Goal: Information Seeking & Learning: Check status

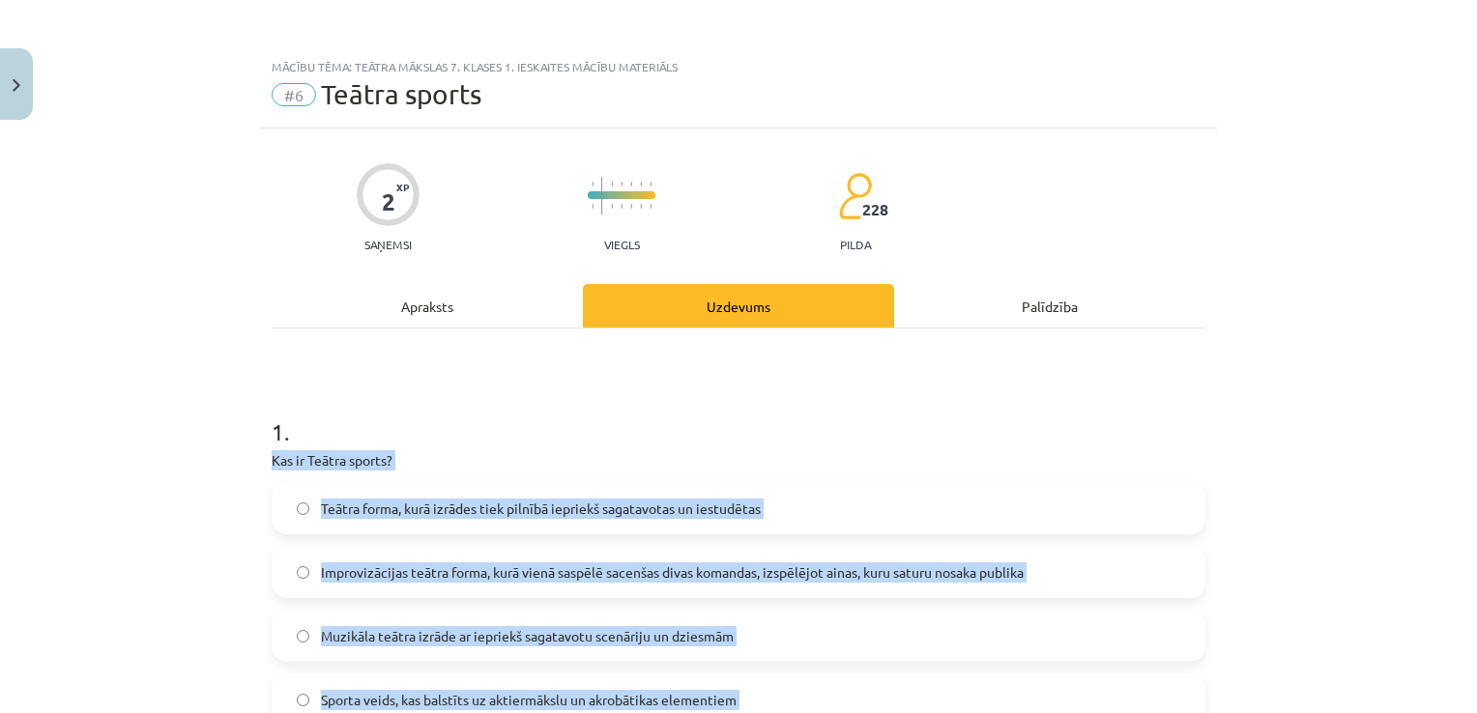
scroll to position [236, 0]
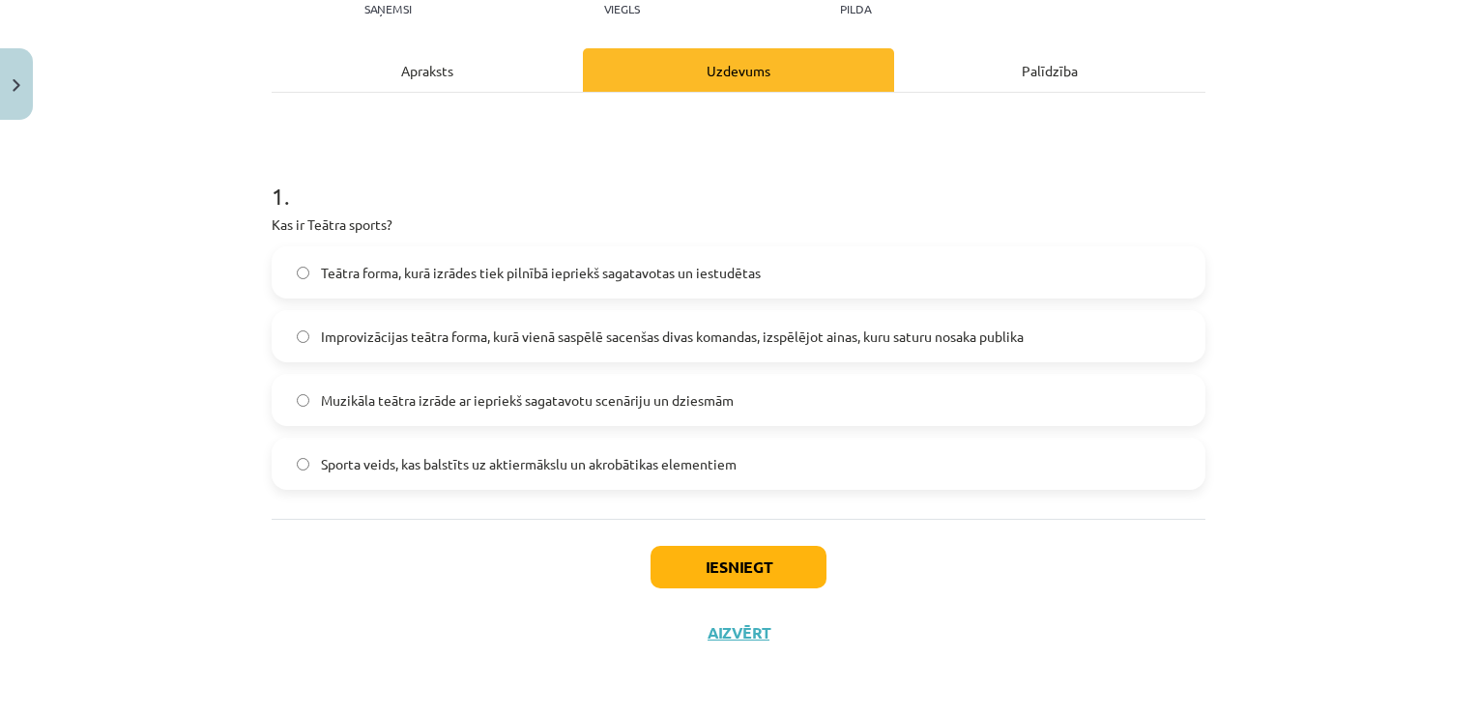
click at [765, 589] on div "Iesniegt Aizvērt" at bounding box center [739, 586] width 934 height 135
click at [766, 560] on button "Iesniegt" at bounding box center [738, 567] width 176 height 43
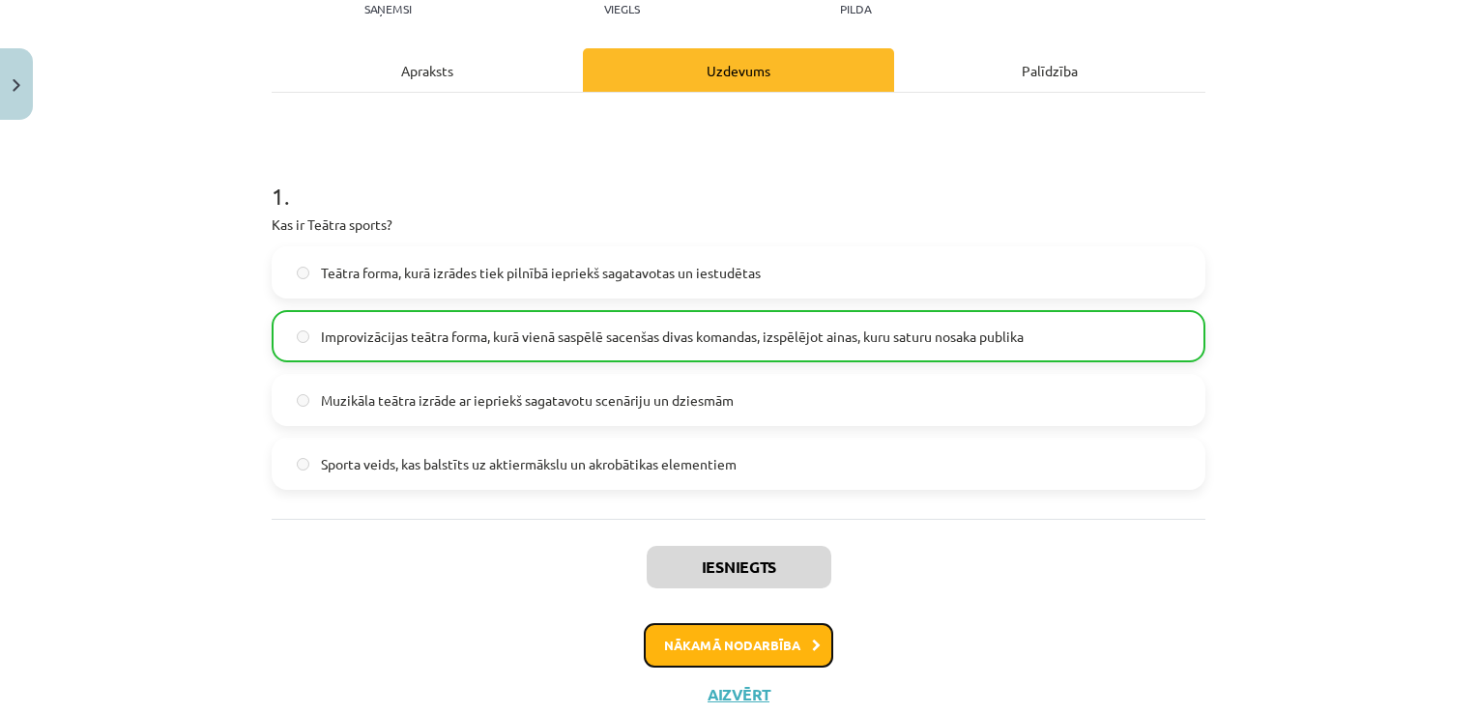
click at [793, 647] on button "Nākamā nodarbība" at bounding box center [738, 645] width 189 height 44
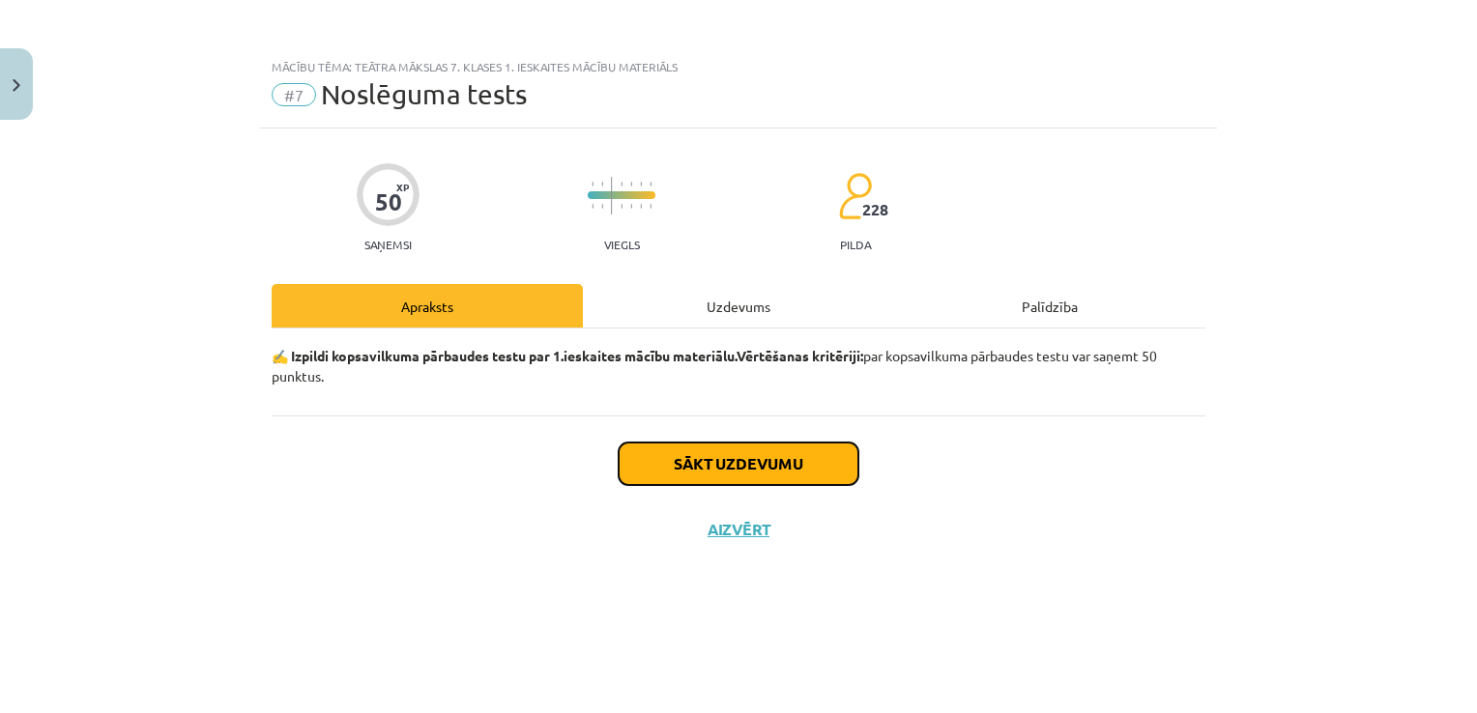
click at [765, 458] on button "Sākt uzdevumu" at bounding box center [738, 464] width 240 height 43
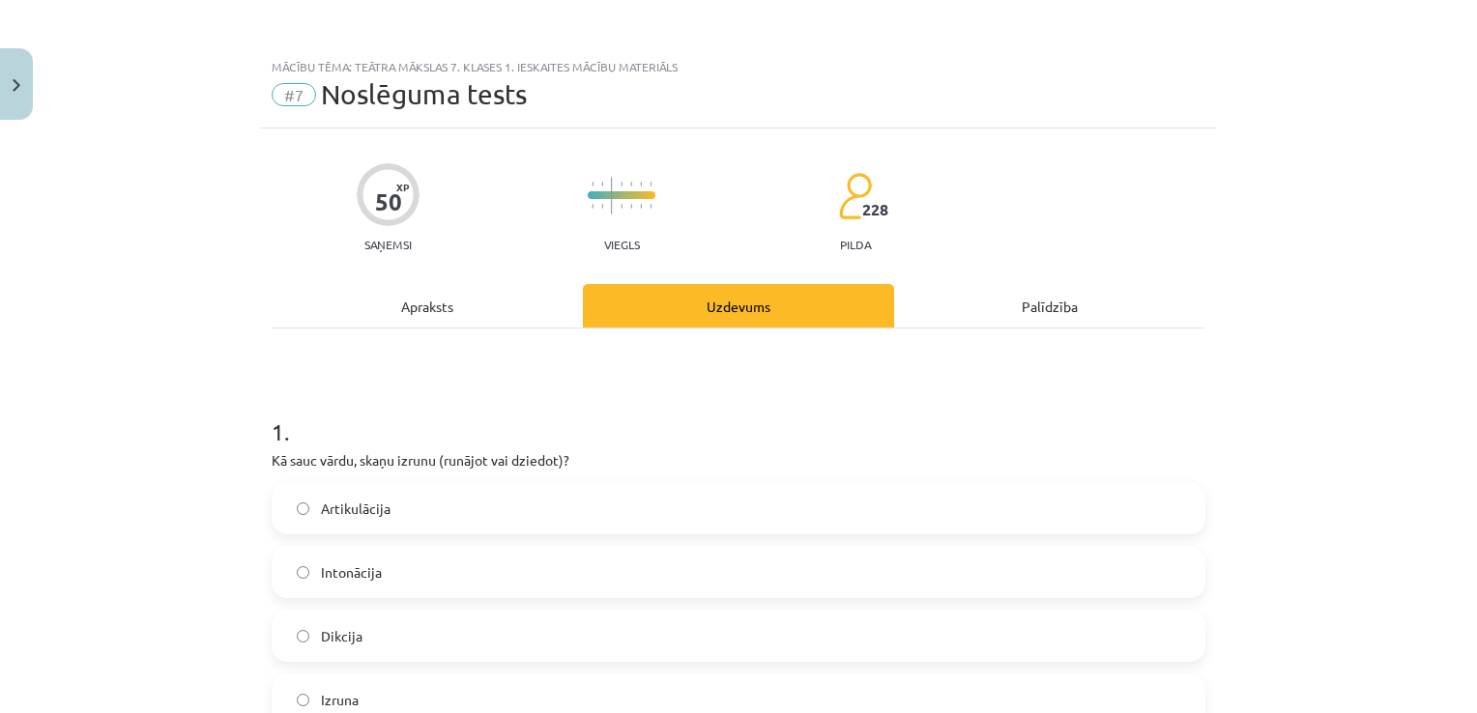
drag, startPoint x: 297, startPoint y: 400, endPoint x: 278, endPoint y: 395, distance: 19.0
click at [278, 395] on h1 "1 ." at bounding box center [739, 415] width 934 height 60
drag, startPoint x: 278, startPoint y: 395, endPoint x: 273, endPoint y: 427, distance: 32.4
click at [273, 427] on div "Mācību tēma: Teātra mākslas 7. klases 1. ieskaites mācību materiāls #7 Noslēgum…" at bounding box center [738, 356] width 1477 height 713
drag, startPoint x: 273, startPoint y: 427, endPoint x: 347, endPoint y: 479, distance: 90.9
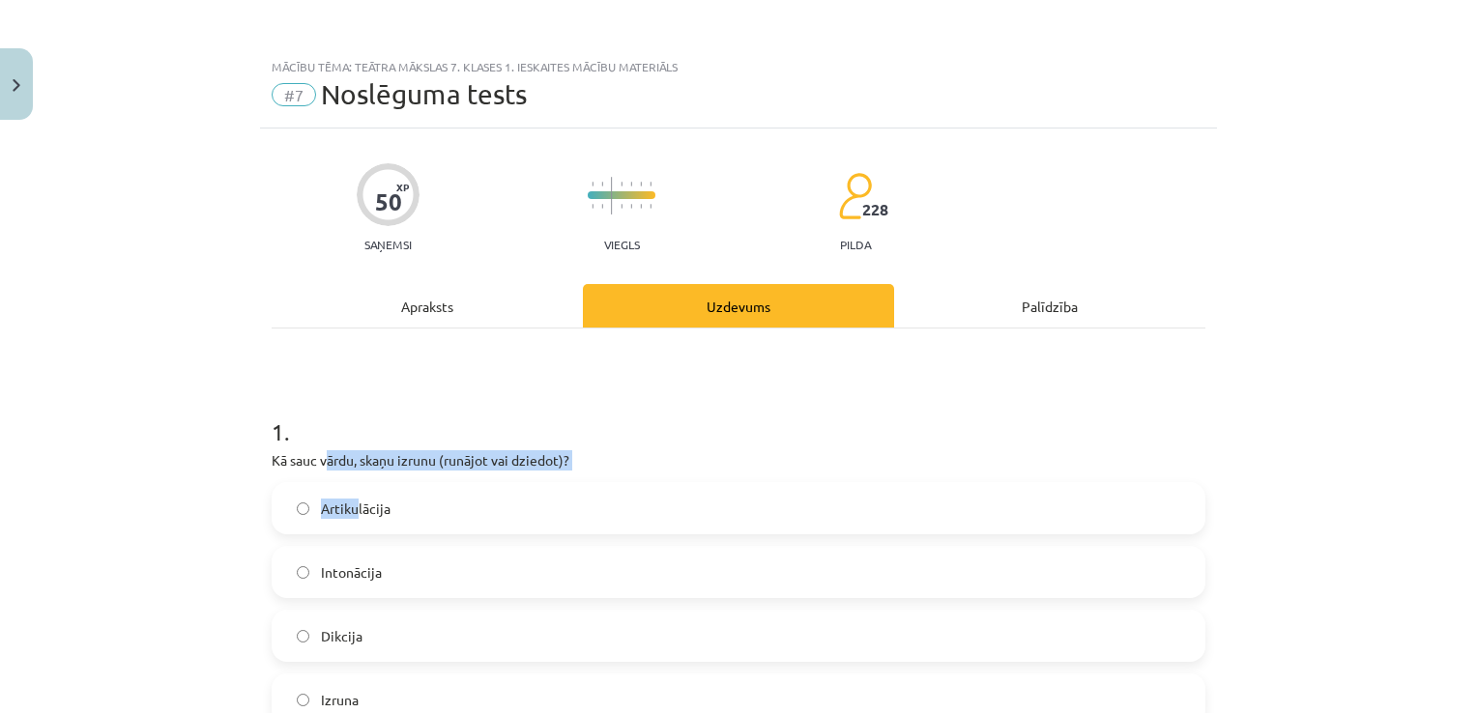
click at [347, 479] on div "1 . Kā sauc vārdu, skaņu izrunu (runājot vai dziedot)? Artikulācija Intonācija …" at bounding box center [739, 555] width 934 height 341
drag, startPoint x: 347, startPoint y: 479, endPoint x: 235, endPoint y: 416, distance: 129.0
click at [235, 416] on div "Mācību tēma: Teātra mākslas 7. klases 1. ieskaites mācību materiāls #7 Noslēgum…" at bounding box center [738, 356] width 1477 height 713
drag, startPoint x: 243, startPoint y: 418, endPoint x: 401, endPoint y: 658, distance: 287.3
click at [401, 658] on div "Mācību tēma: Teātra mākslas 7. klases 1. ieskaites mācību materiāls #7 Noslēgum…" at bounding box center [738, 356] width 1477 height 713
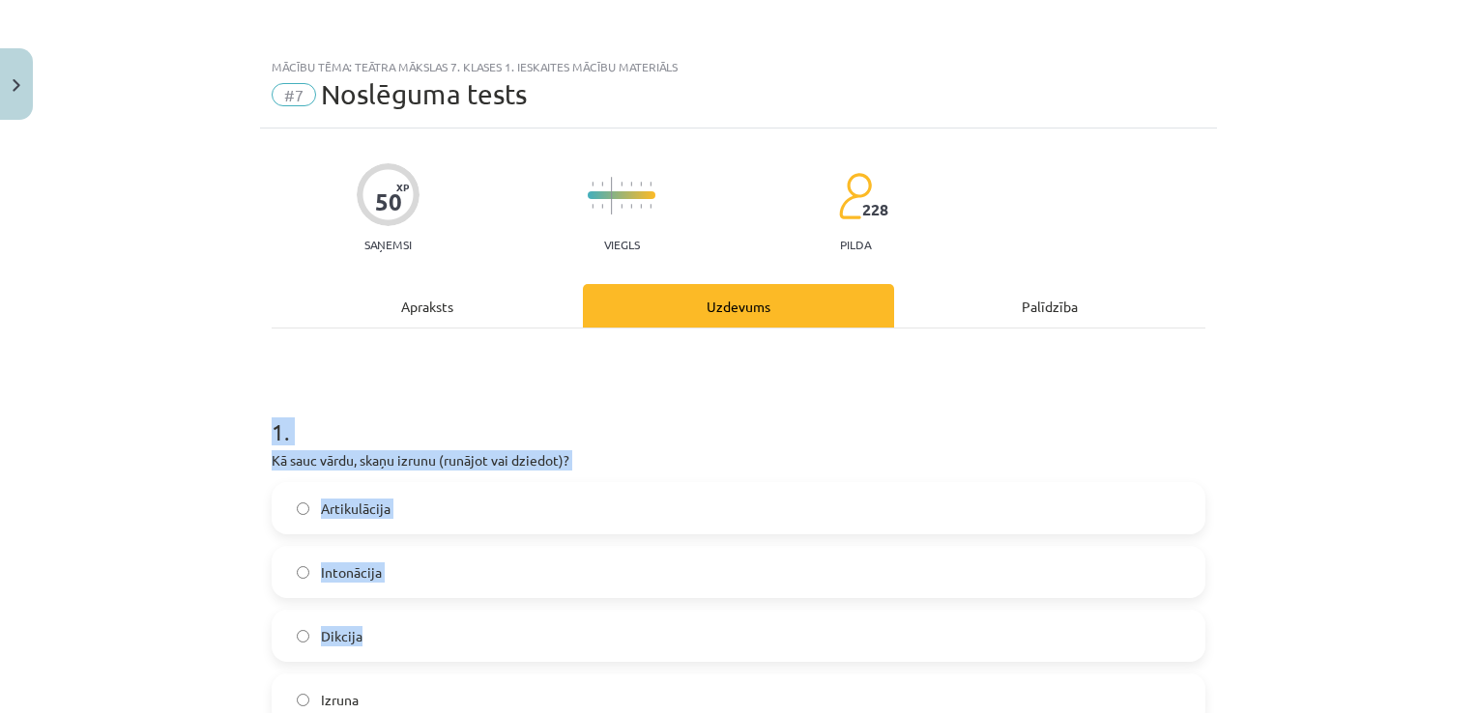
click at [379, 406] on h1 "1 ." at bounding box center [739, 415] width 934 height 60
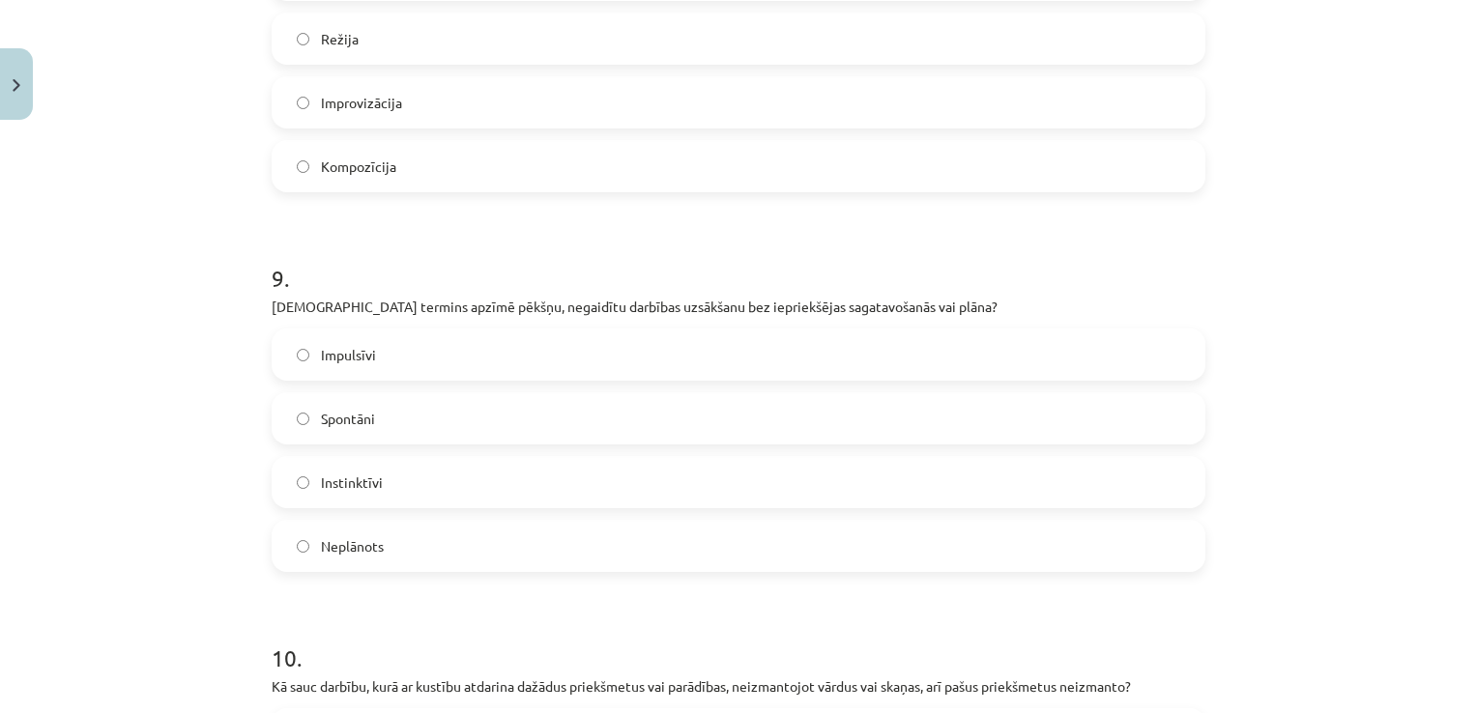
scroll to position [3653, 0]
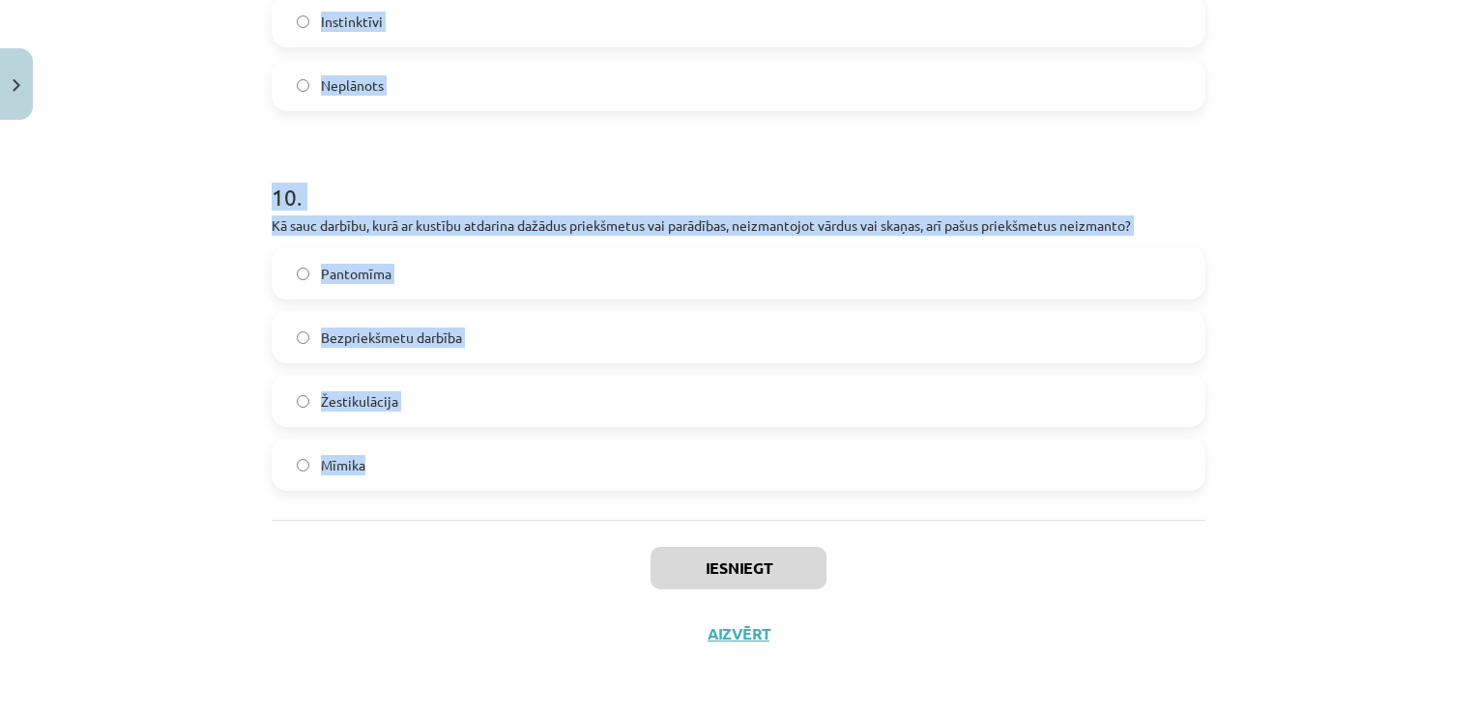
drag, startPoint x: 232, startPoint y: 408, endPoint x: 441, endPoint y: 484, distance: 222.3
click at [441, 484] on div "Mācību tēma: Teātra mākslas 7. klases 1. ieskaites mācību materiāls #7 Noslēgum…" at bounding box center [738, 356] width 1477 height 713
copy form "4 . Lo ipsu dolor, sitam consec (adipisc eli seddoei)? Temporincidi Utlaboreet …"
click at [363, 448] on label "Mīmika" at bounding box center [738, 465] width 930 height 48
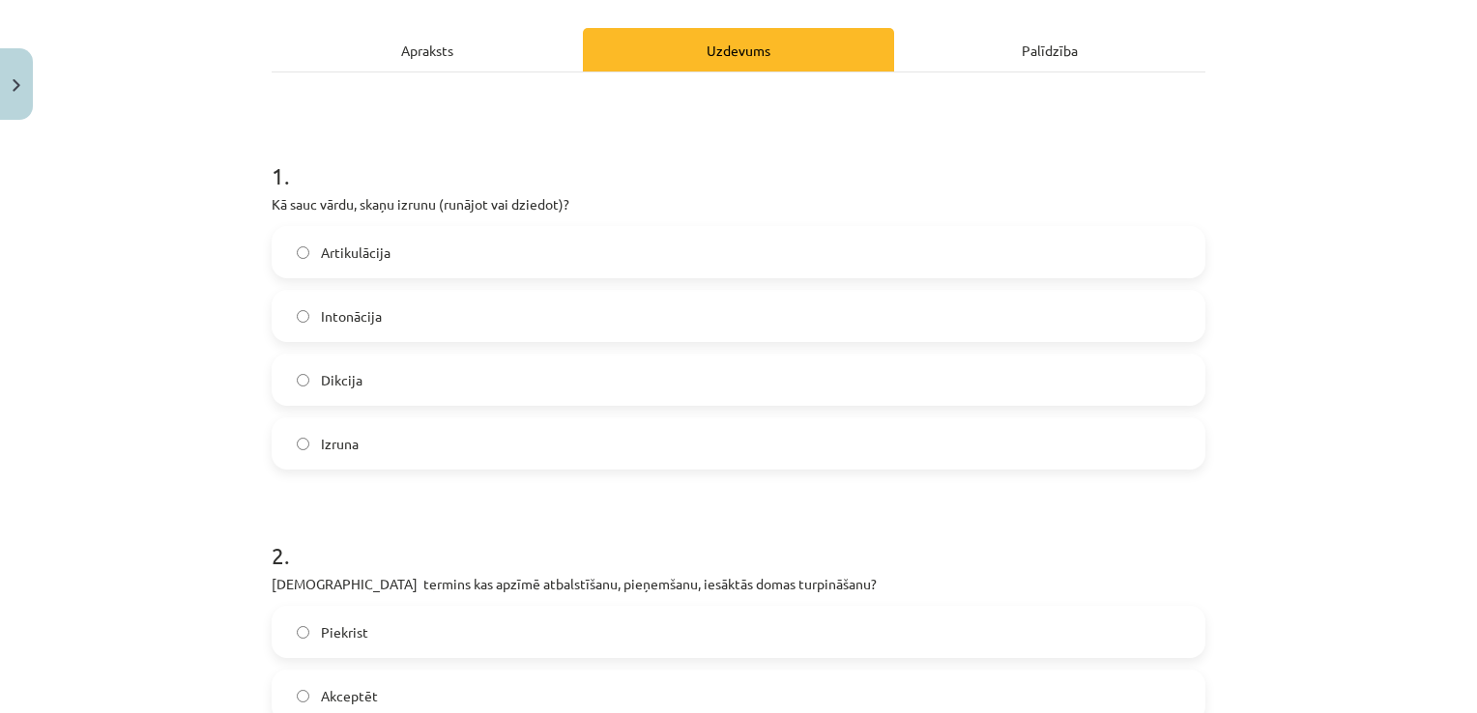
scroll to position [254, 0]
click at [309, 384] on label "Dikcija" at bounding box center [738, 382] width 930 height 48
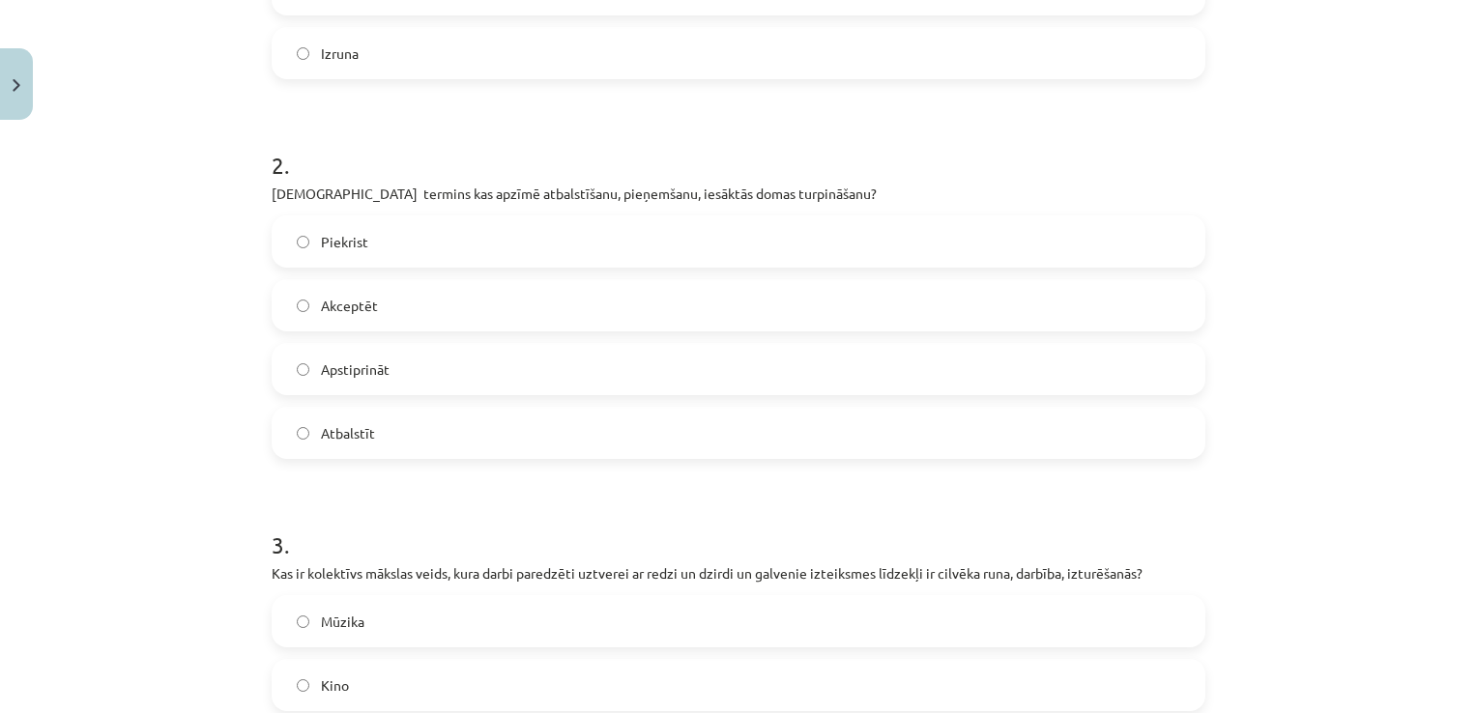
scroll to position [648, 0]
click at [326, 294] on span "Akceptēt" at bounding box center [349, 304] width 57 height 20
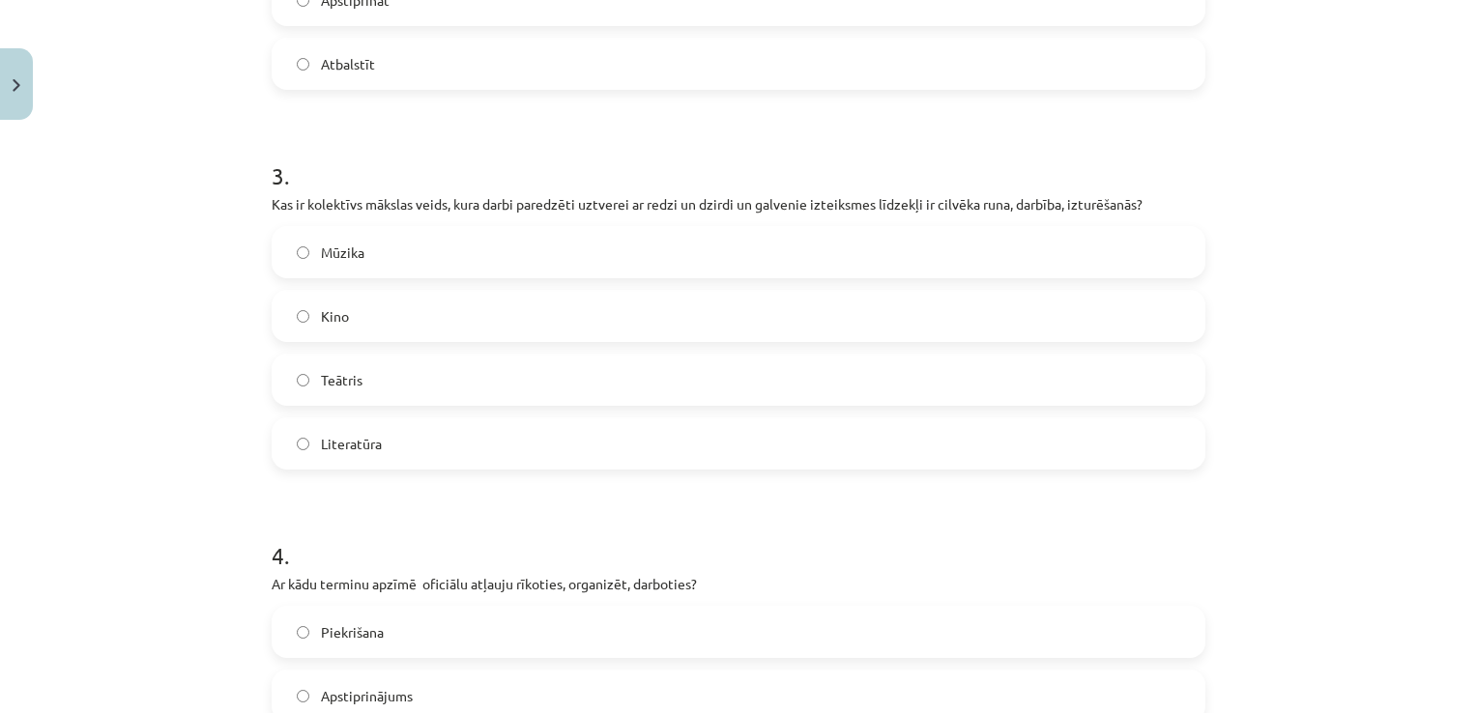
scroll to position [1028, 0]
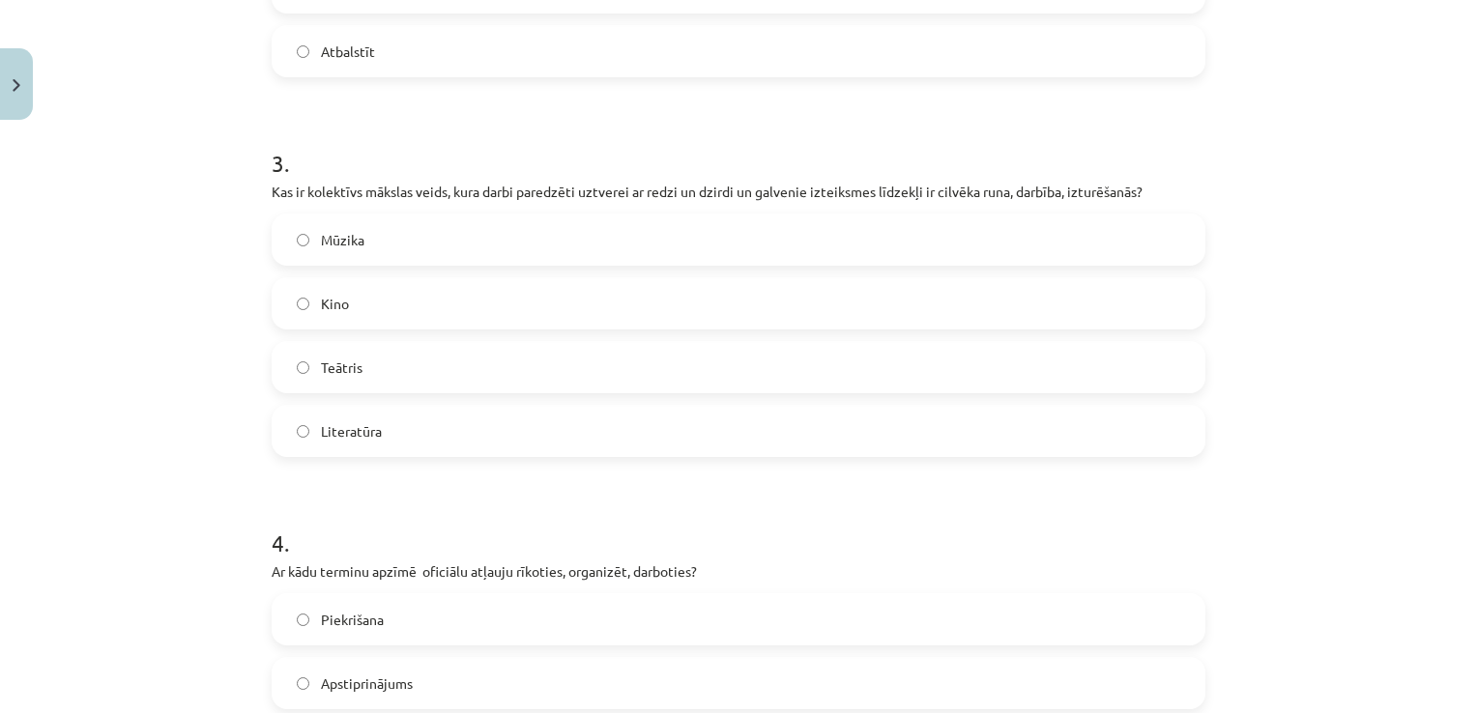
click at [321, 365] on span "Teātris" at bounding box center [342, 368] width 42 height 20
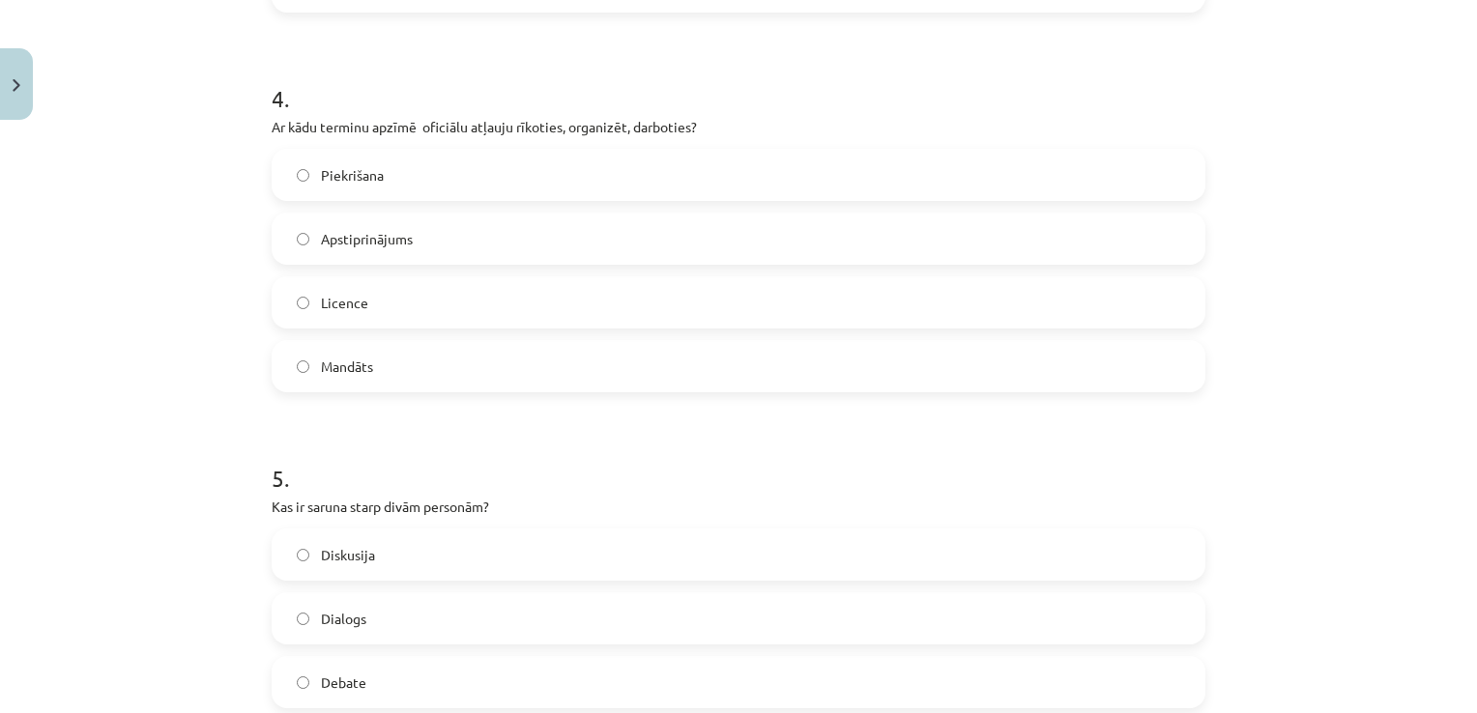
scroll to position [1472, 0]
click at [299, 279] on label "Licence" at bounding box center [738, 303] width 930 height 48
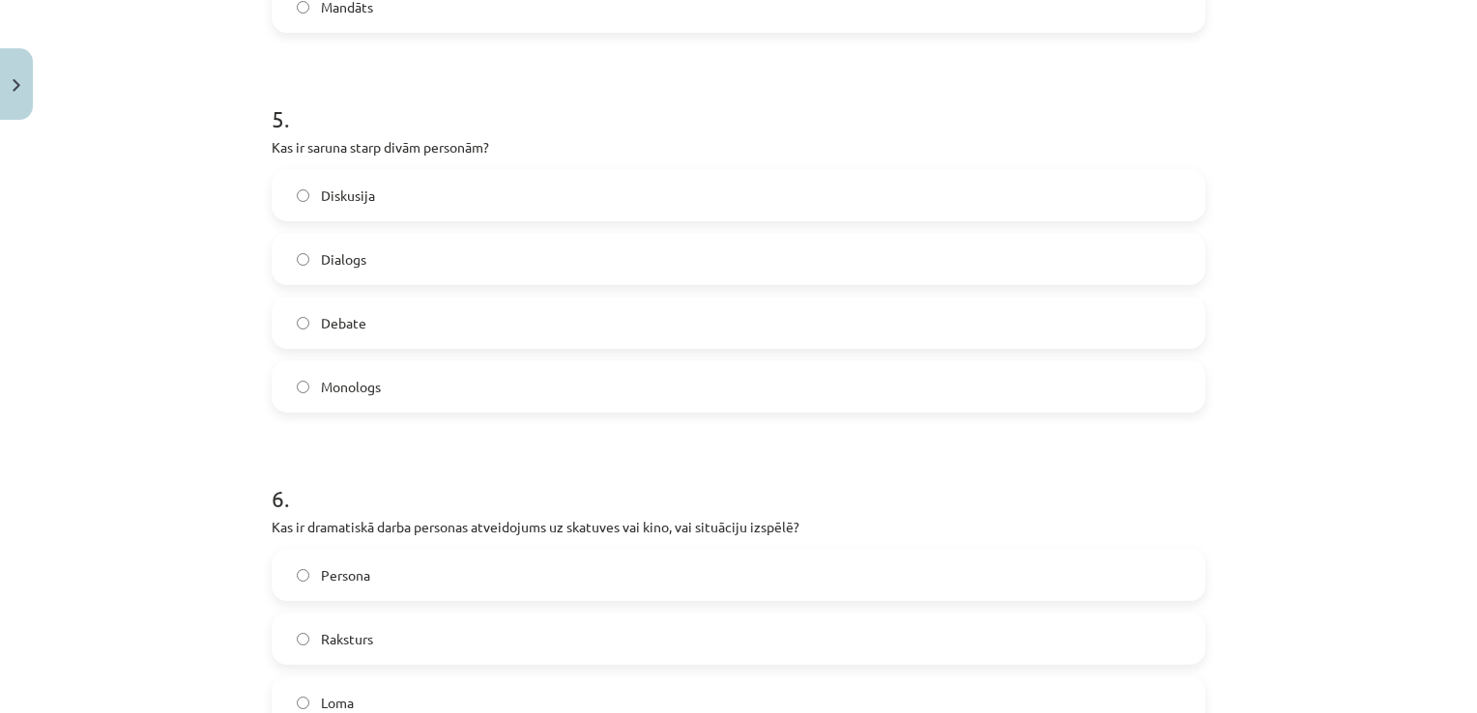
scroll to position [1832, 0]
click at [305, 252] on label "Dialogs" at bounding box center [738, 259] width 930 height 48
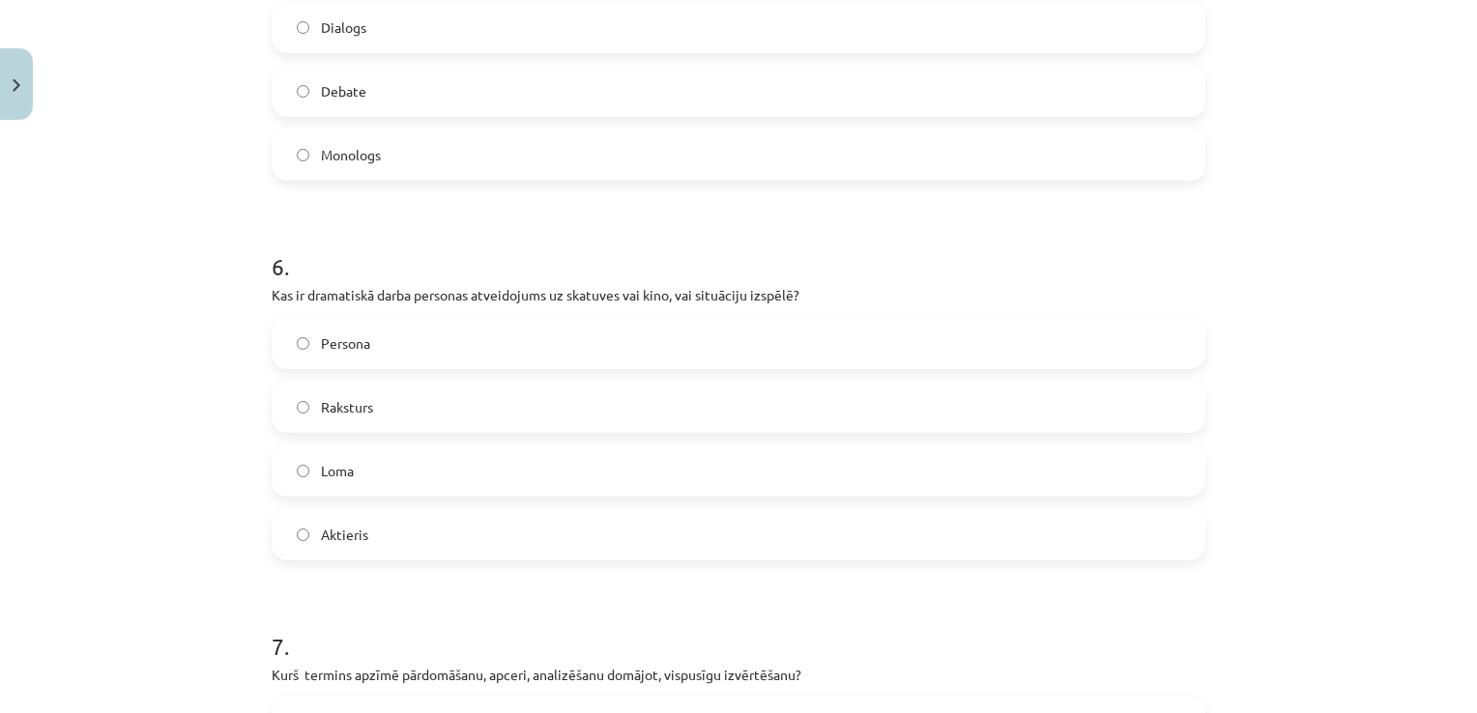
scroll to position [2108, 0]
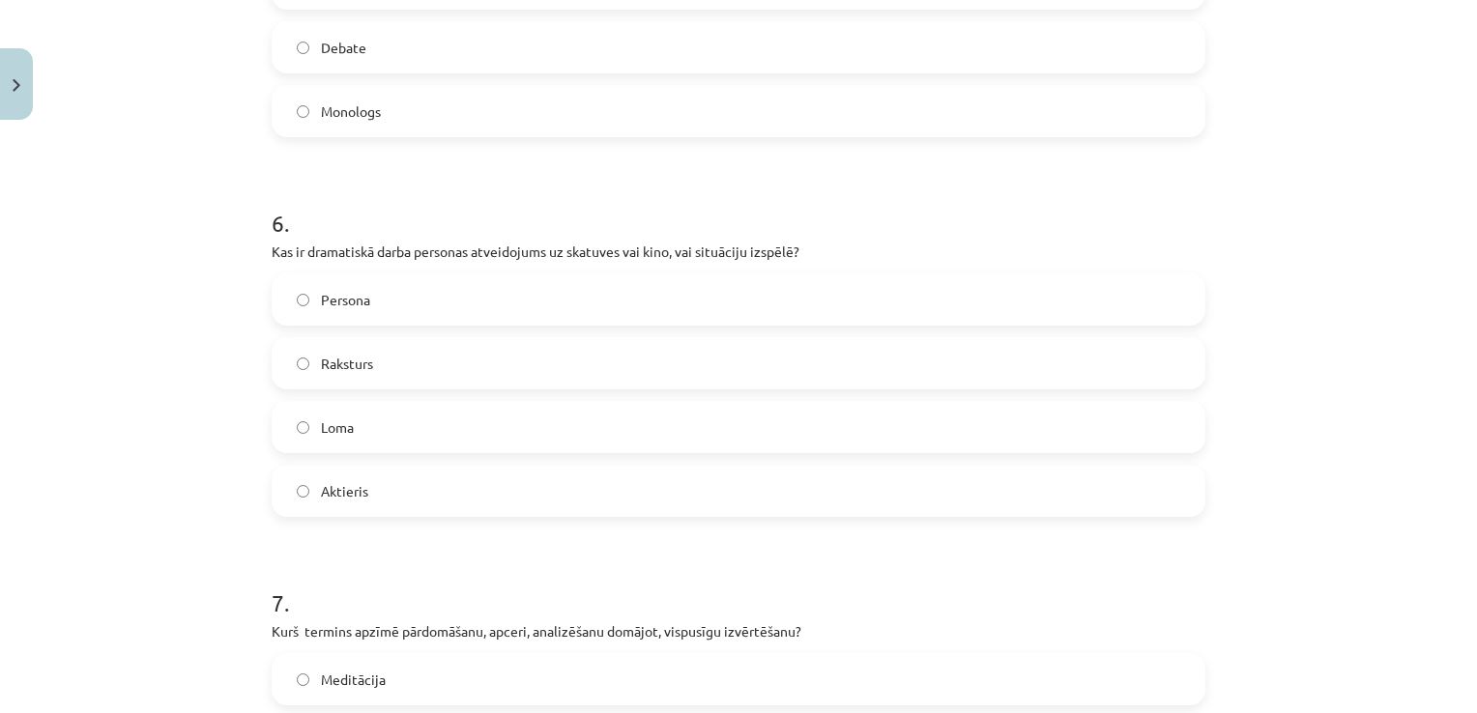
click at [361, 416] on label "Loma" at bounding box center [738, 427] width 930 height 48
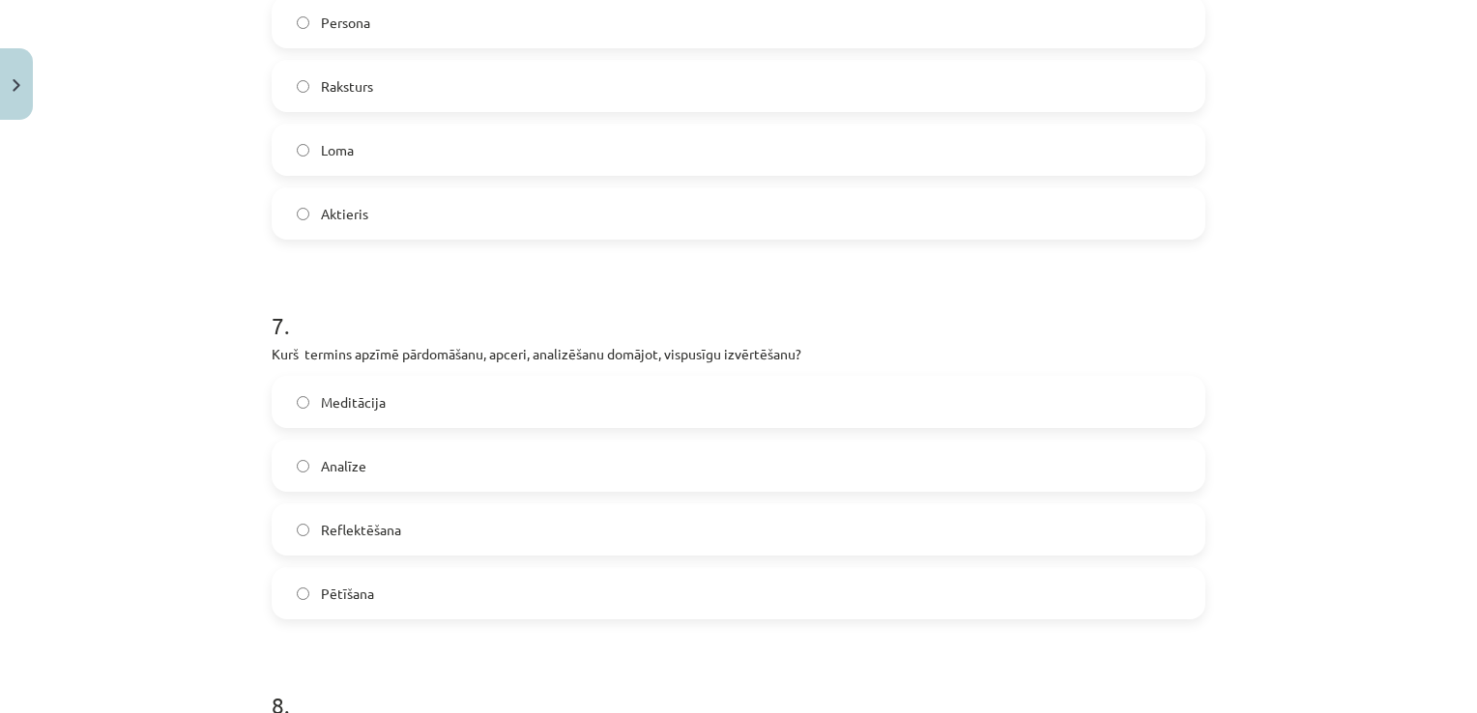
click at [364, 540] on label "Reflektēšana" at bounding box center [738, 529] width 930 height 48
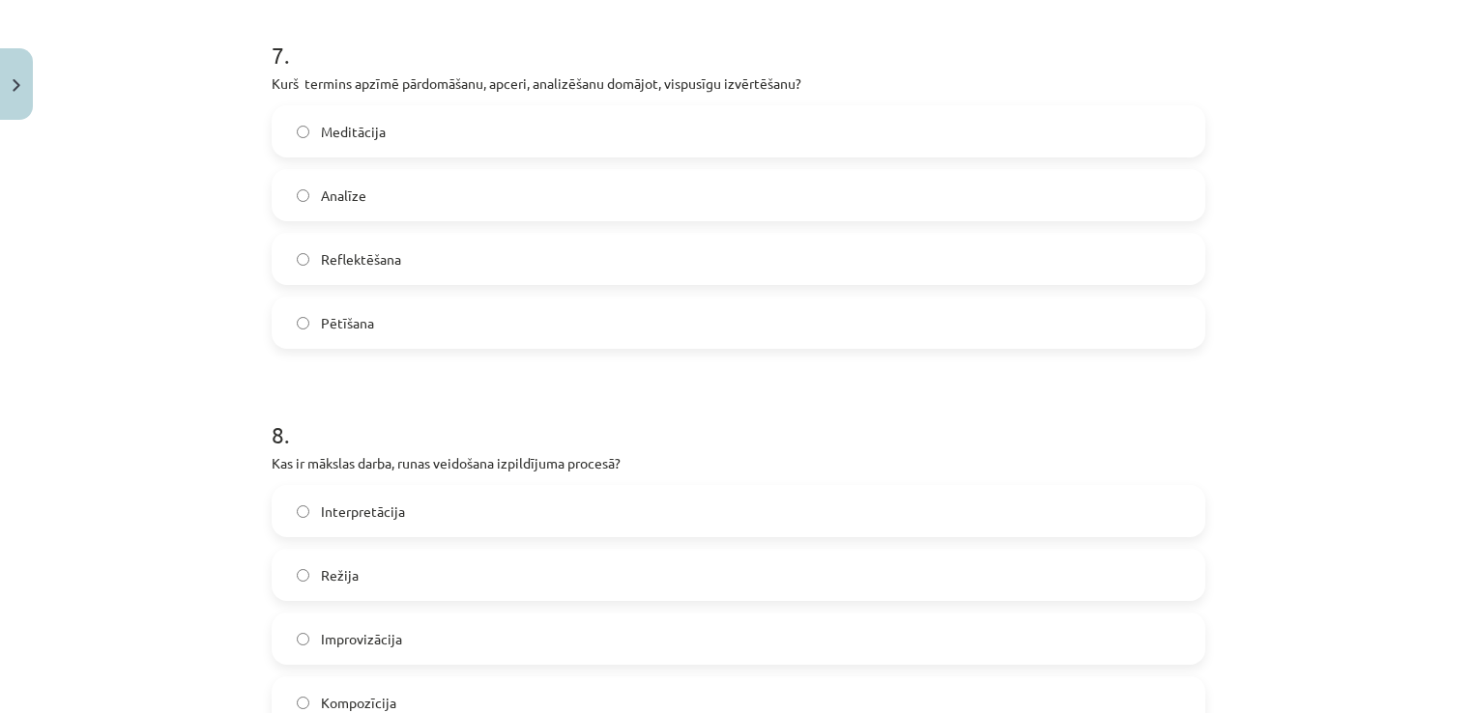
scroll to position [2699, 0]
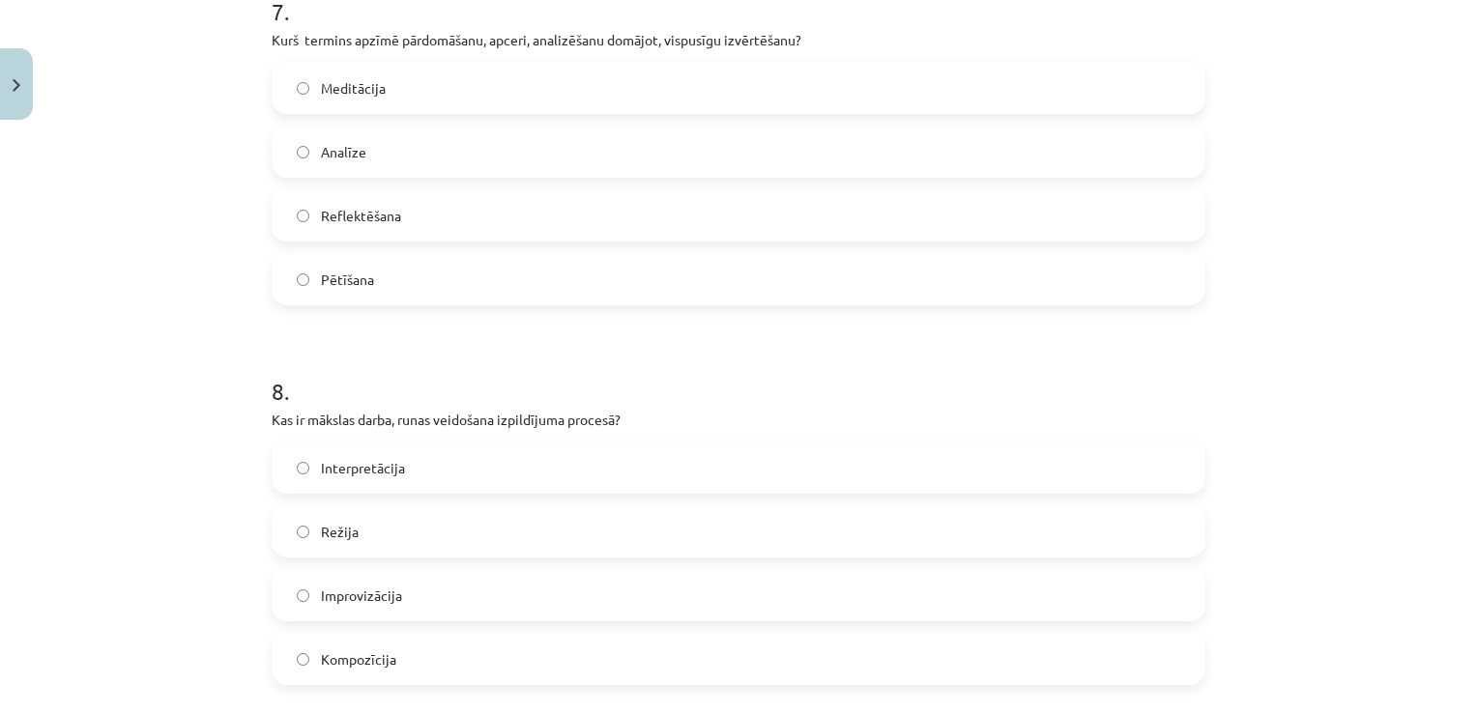
click at [360, 586] on span "Improvizācija" at bounding box center [361, 596] width 81 height 20
click at [407, 472] on label "Interpretācija" at bounding box center [738, 468] width 930 height 48
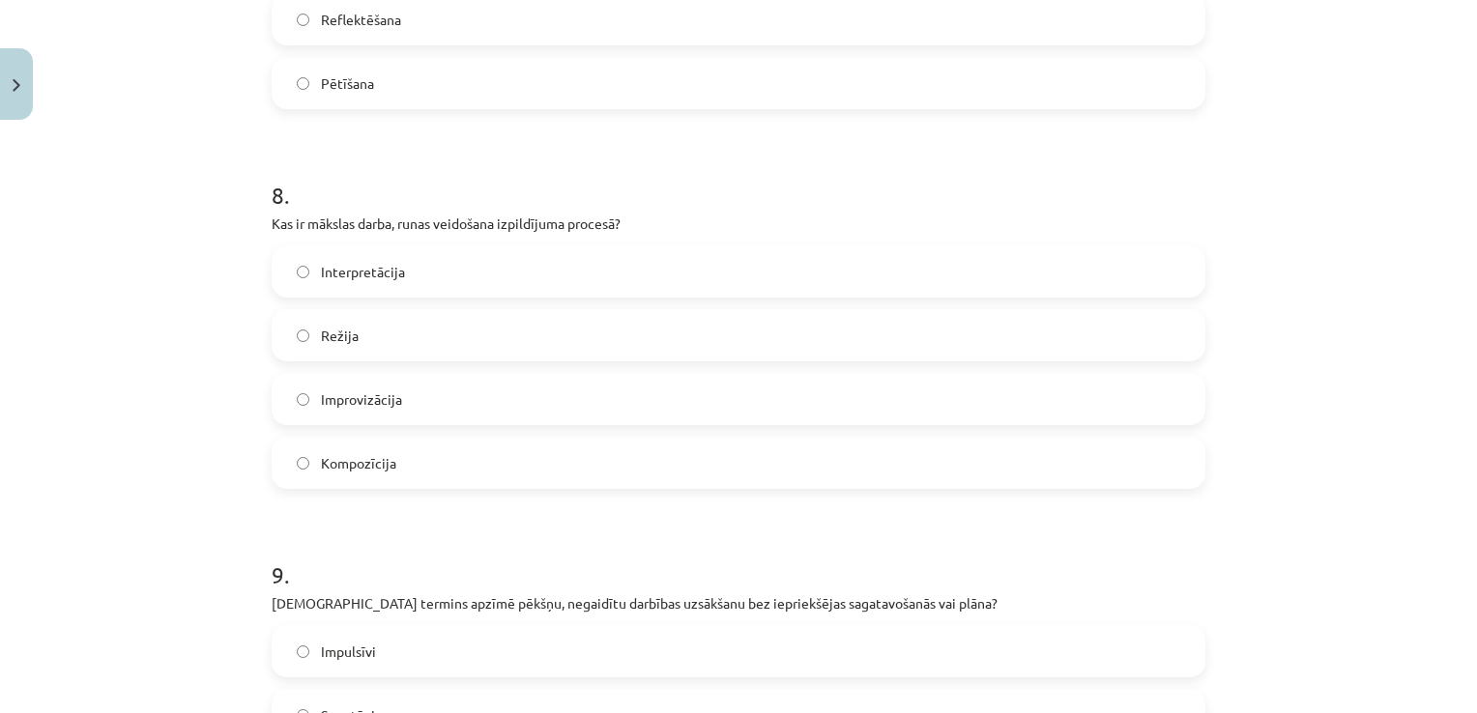
scroll to position [3113, 0]
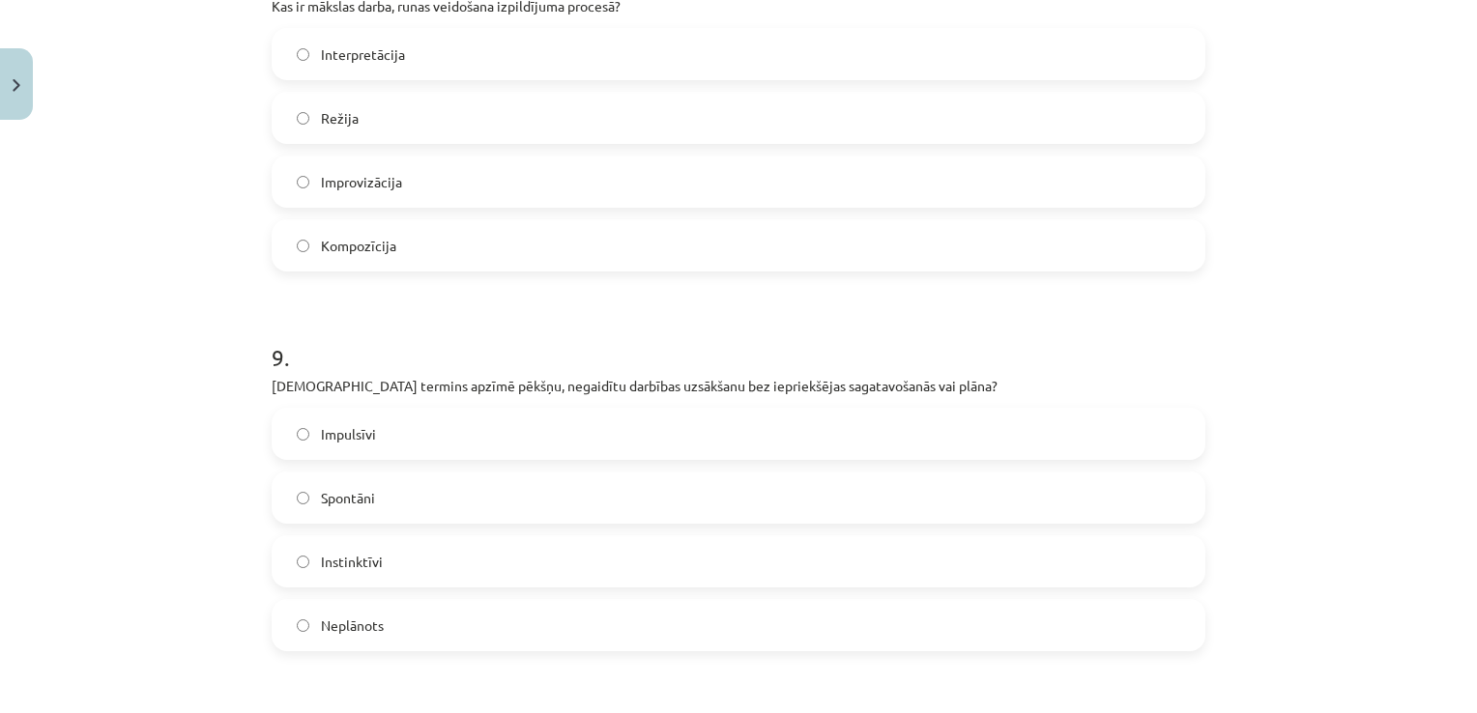
click at [305, 477] on label "Spontāni" at bounding box center [738, 498] width 930 height 48
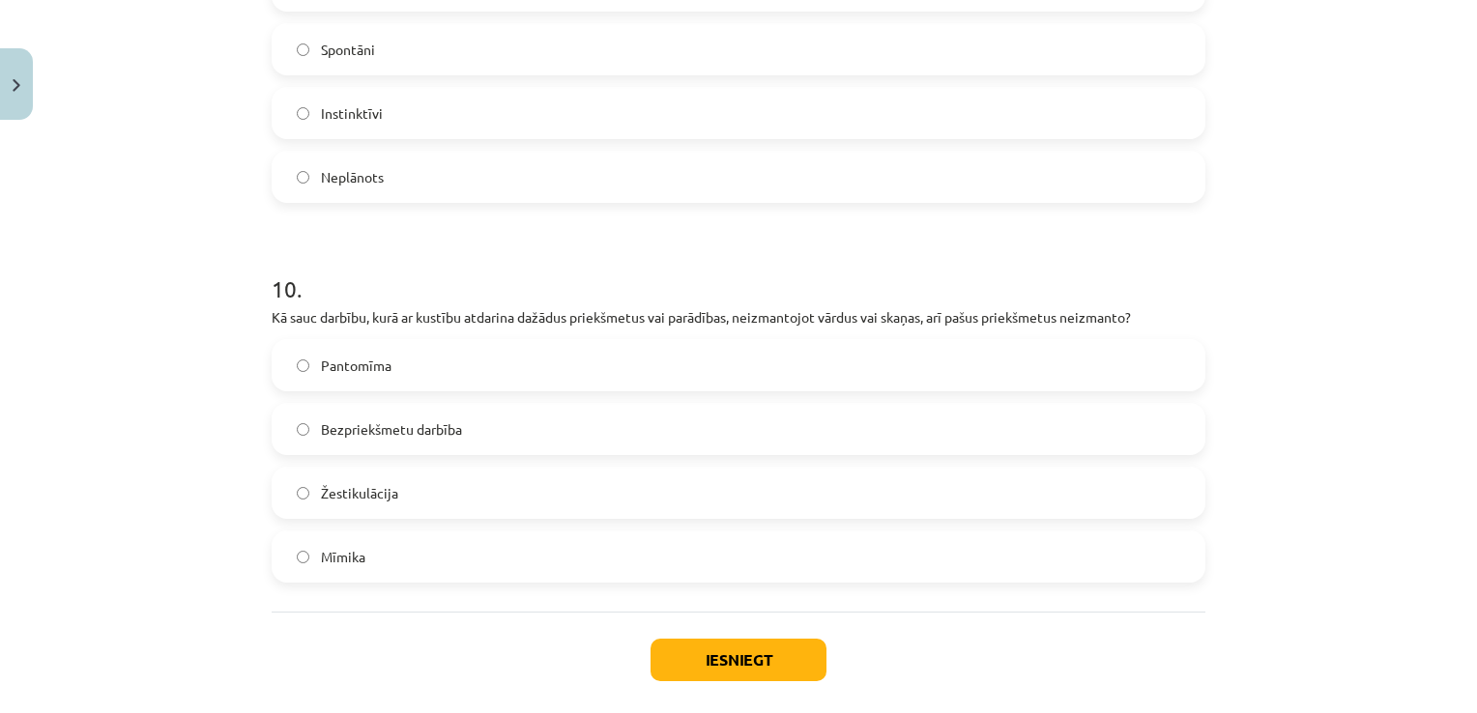
scroll to position [3563, 0]
click at [333, 348] on label "Pantomīma" at bounding box center [738, 363] width 930 height 48
click at [757, 646] on button "Iesniegt" at bounding box center [738, 658] width 176 height 43
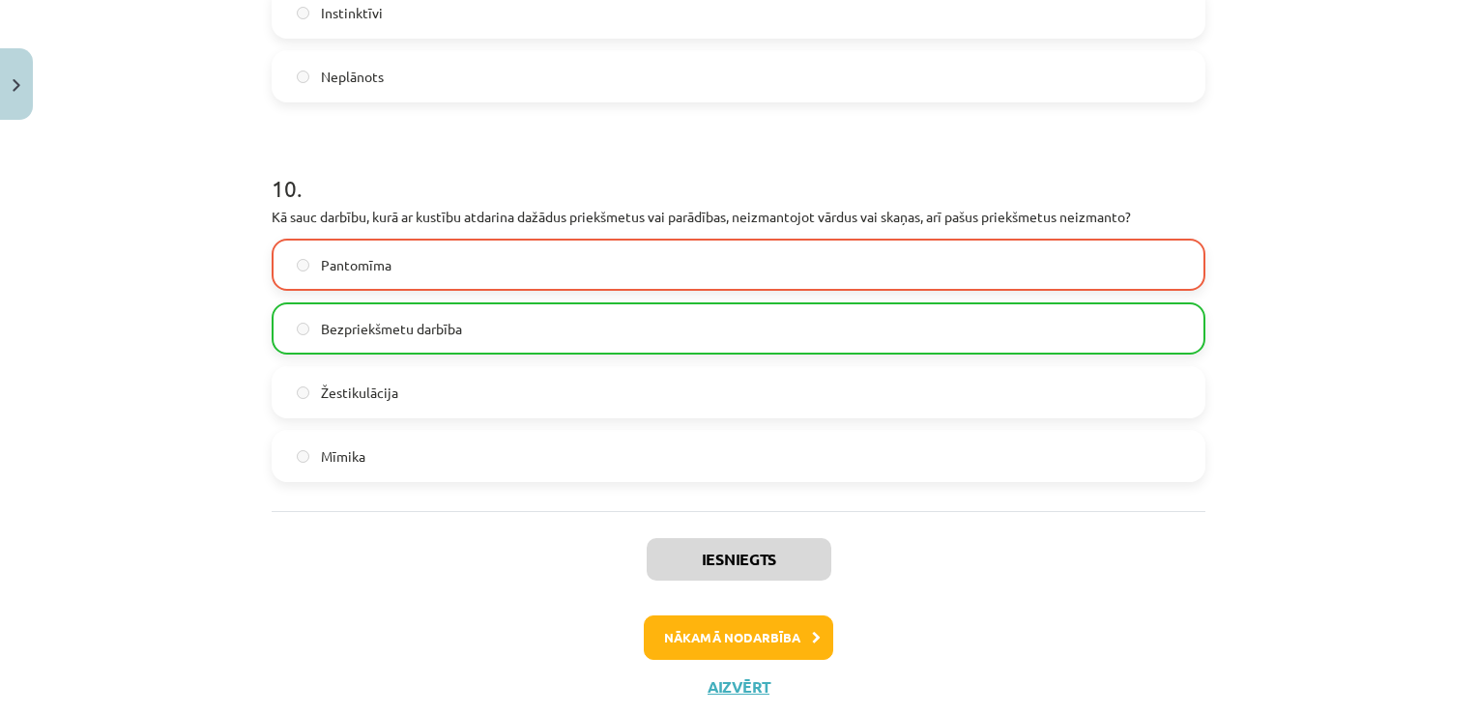
scroll to position [3715, 0]
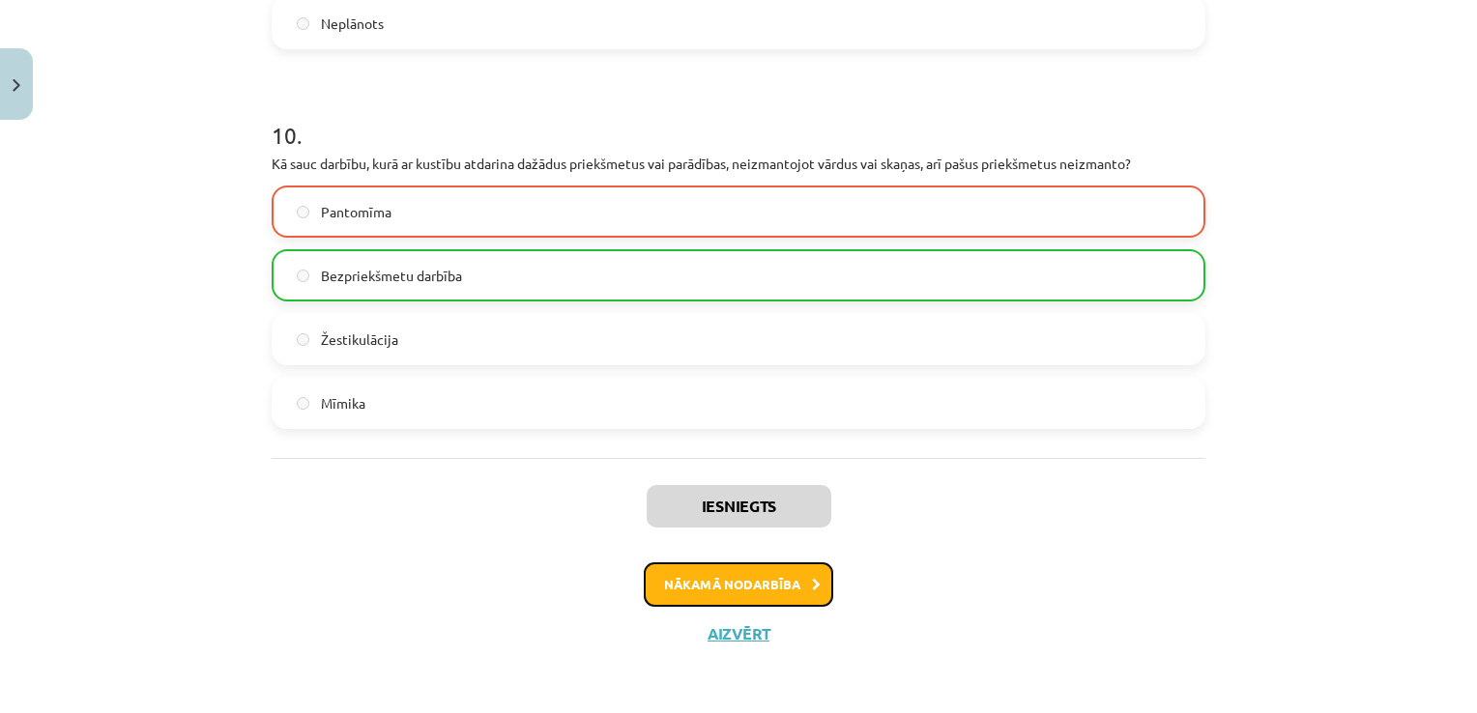
click at [706, 587] on button "Nākamā nodarbība" at bounding box center [738, 584] width 189 height 44
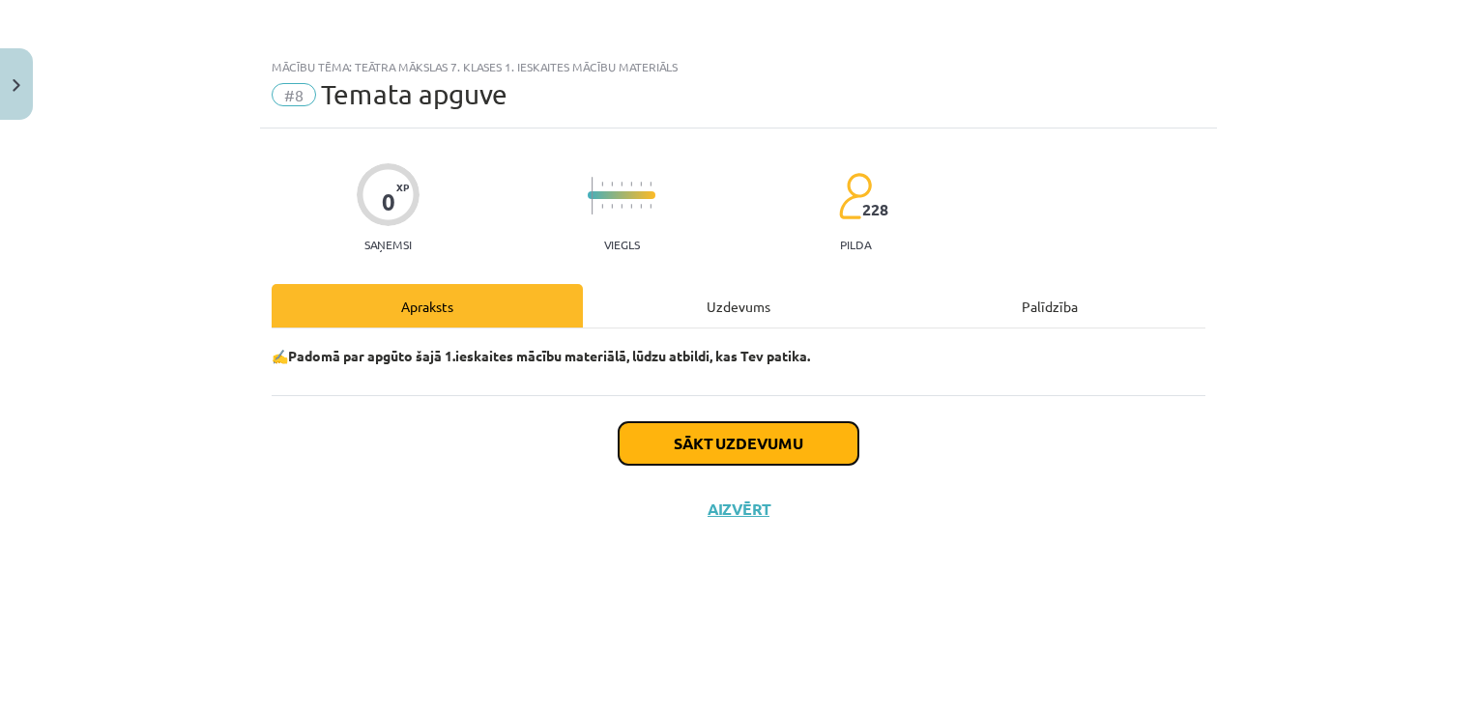
click at [731, 425] on button "Sākt uzdevumu" at bounding box center [738, 443] width 240 height 43
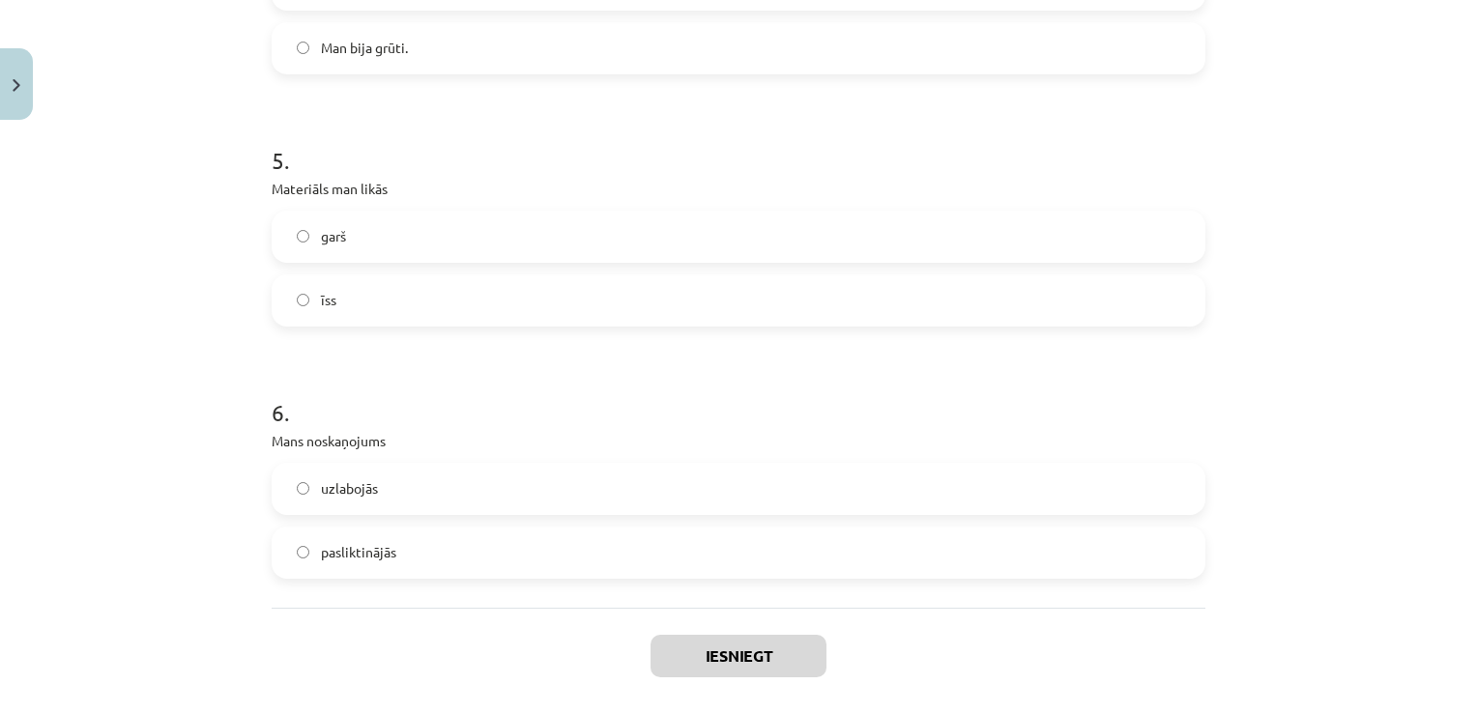
scroll to position [1736, 0]
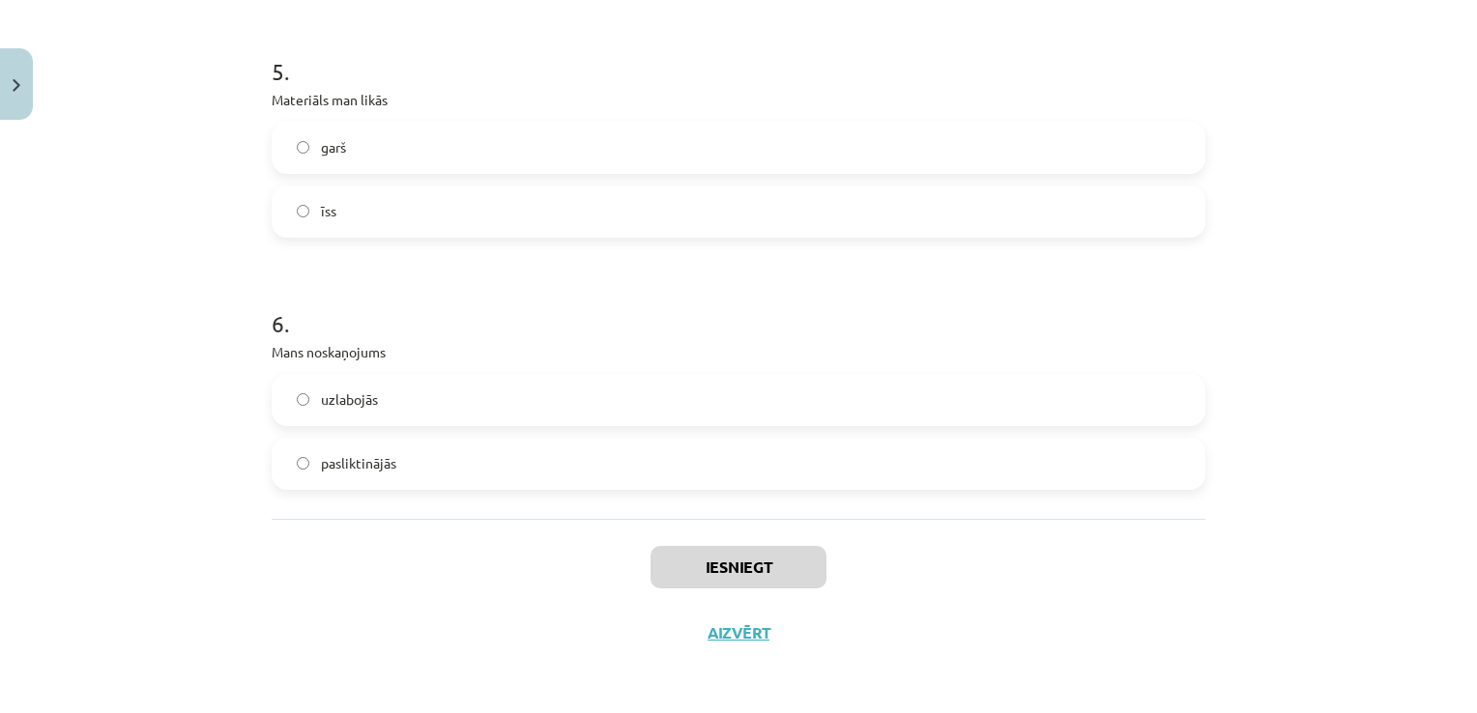
click at [604, 422] on label "uzlabojās" at bounding box center [738, 400] width 930 height 48
click at [724, 571] on button "Iesniegt" at bounding box center [738, 567] width 176 height 43
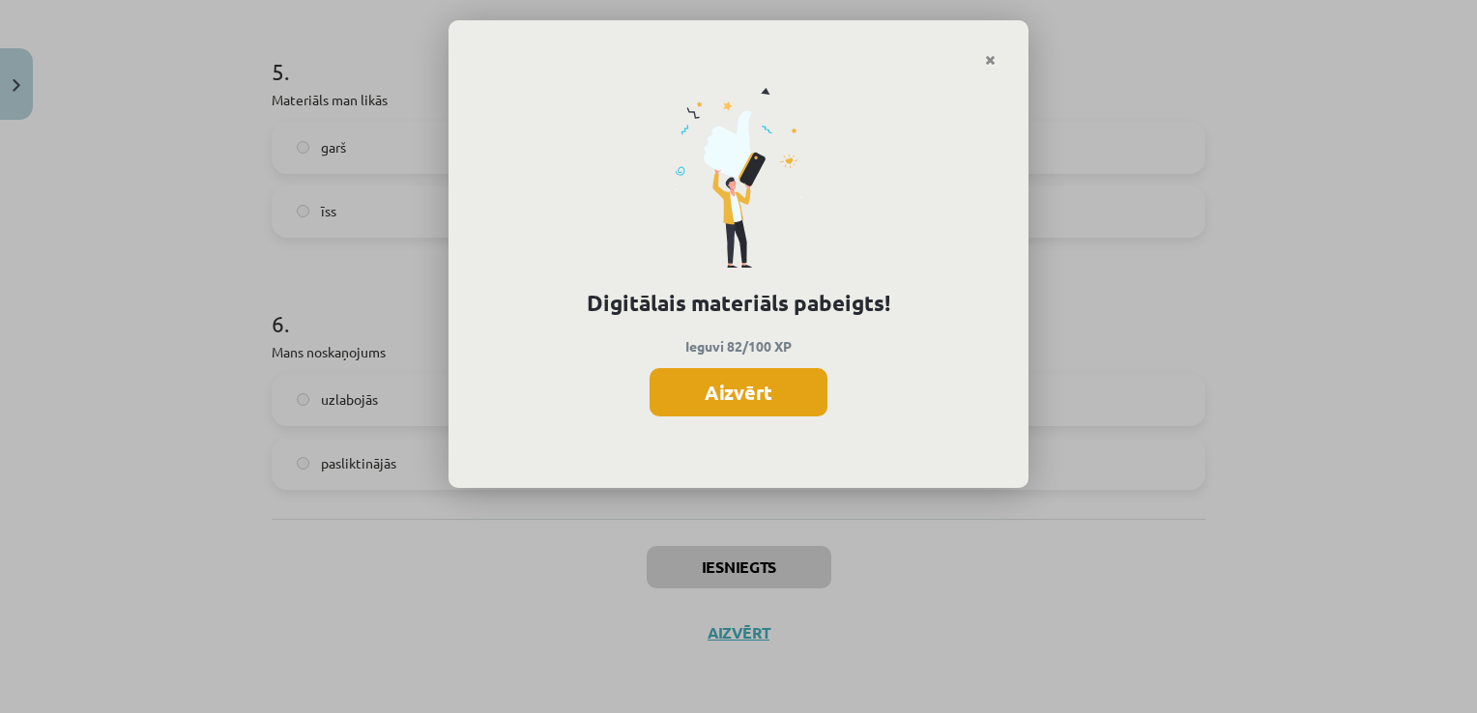
click at [772, 383] on button "Aizvērt" at bounding box center [738, 392] width 178 height 48
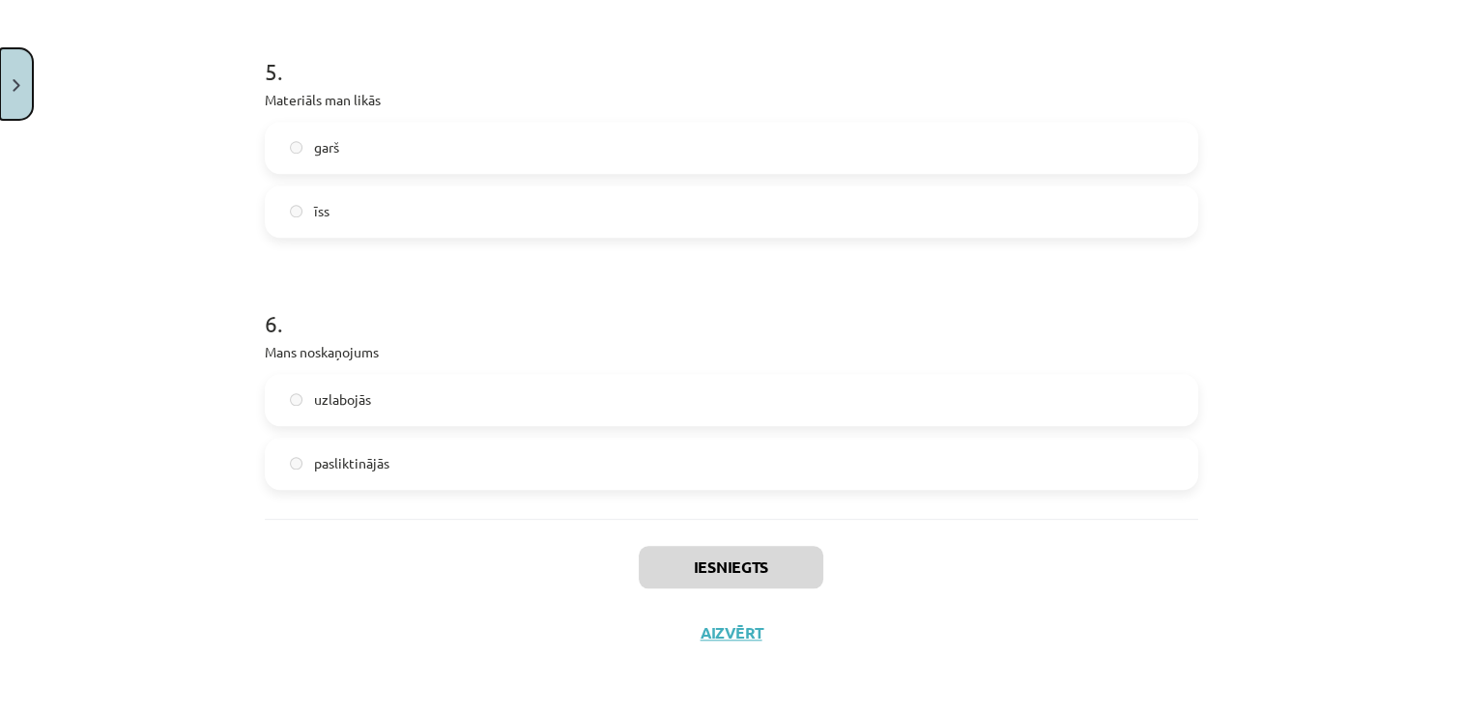
click at [12, 97] on button "Close" at bounding box center [16, 84] width 33 height 72
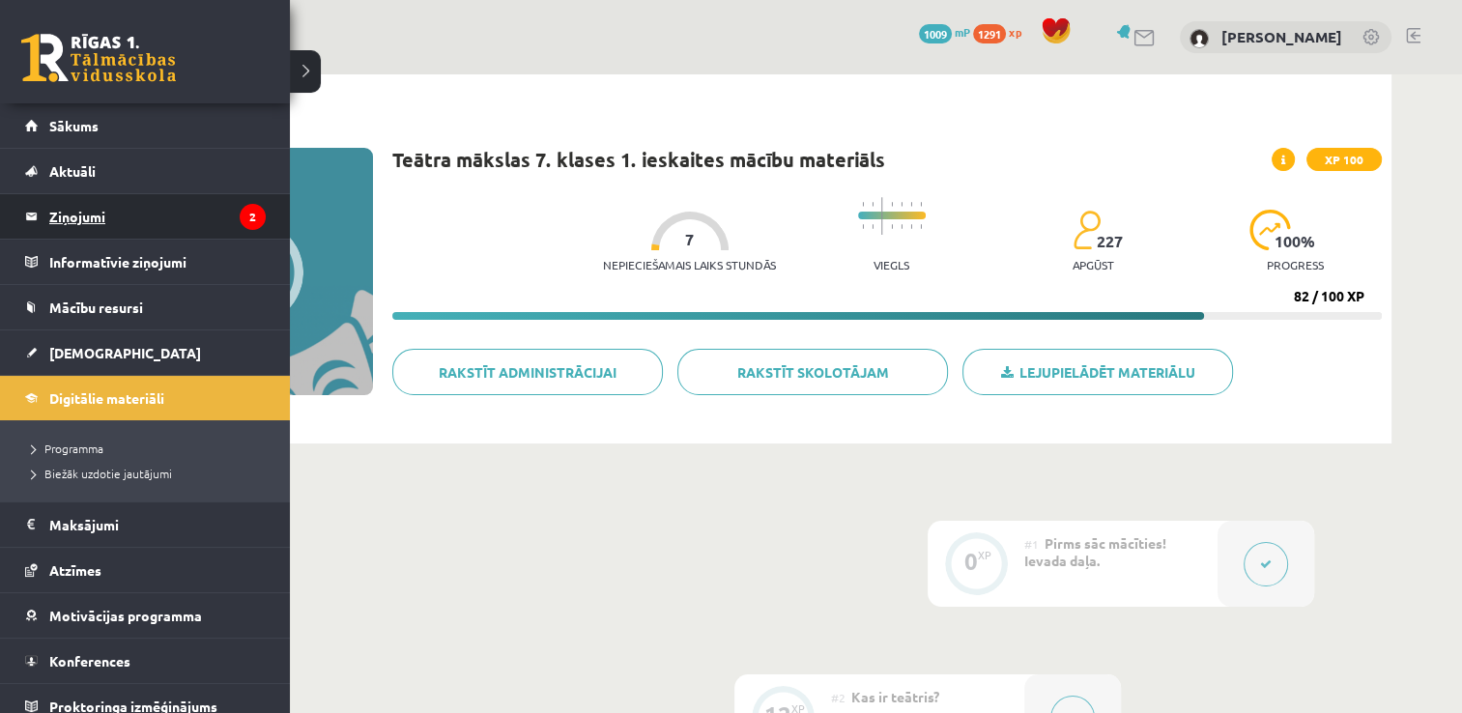
click at [101, 220] on legend "Ziņojumi 2" at bounding box center [157, 216] width 216 height 44
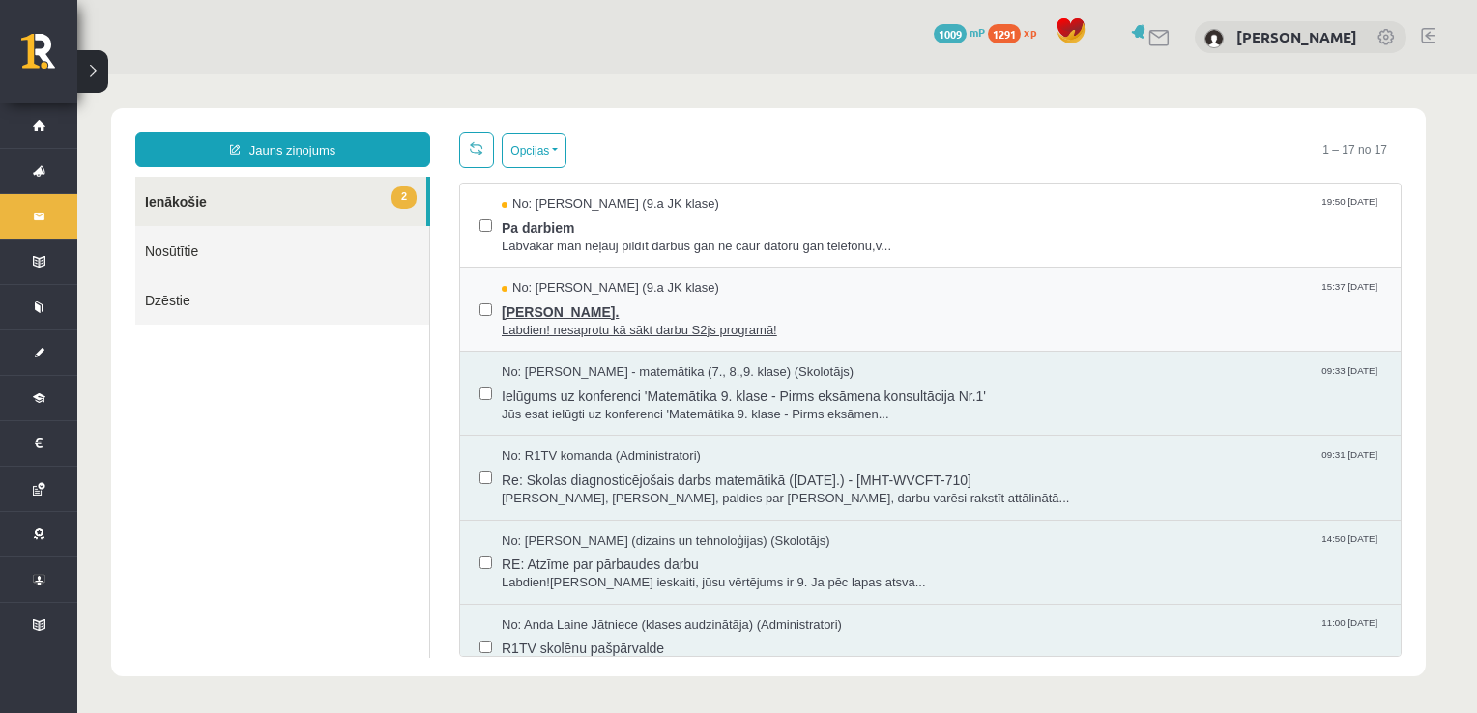
click at [658, 306] on span "[PERSON_NAME]." at bounding box center [941, 310] width 879 height 24
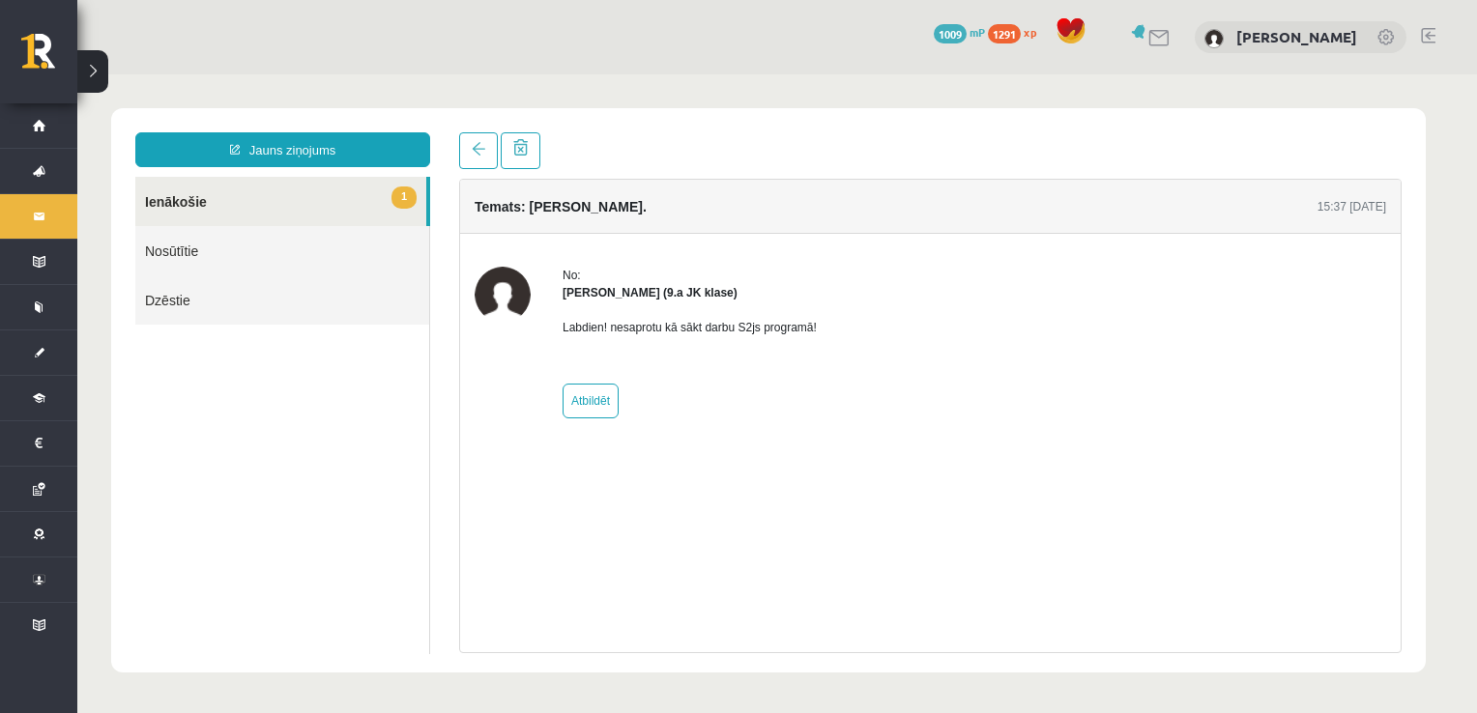
click at [201, 205] on link "1 Ienākošie" at bounding box center [280, 201] width 291 height 49
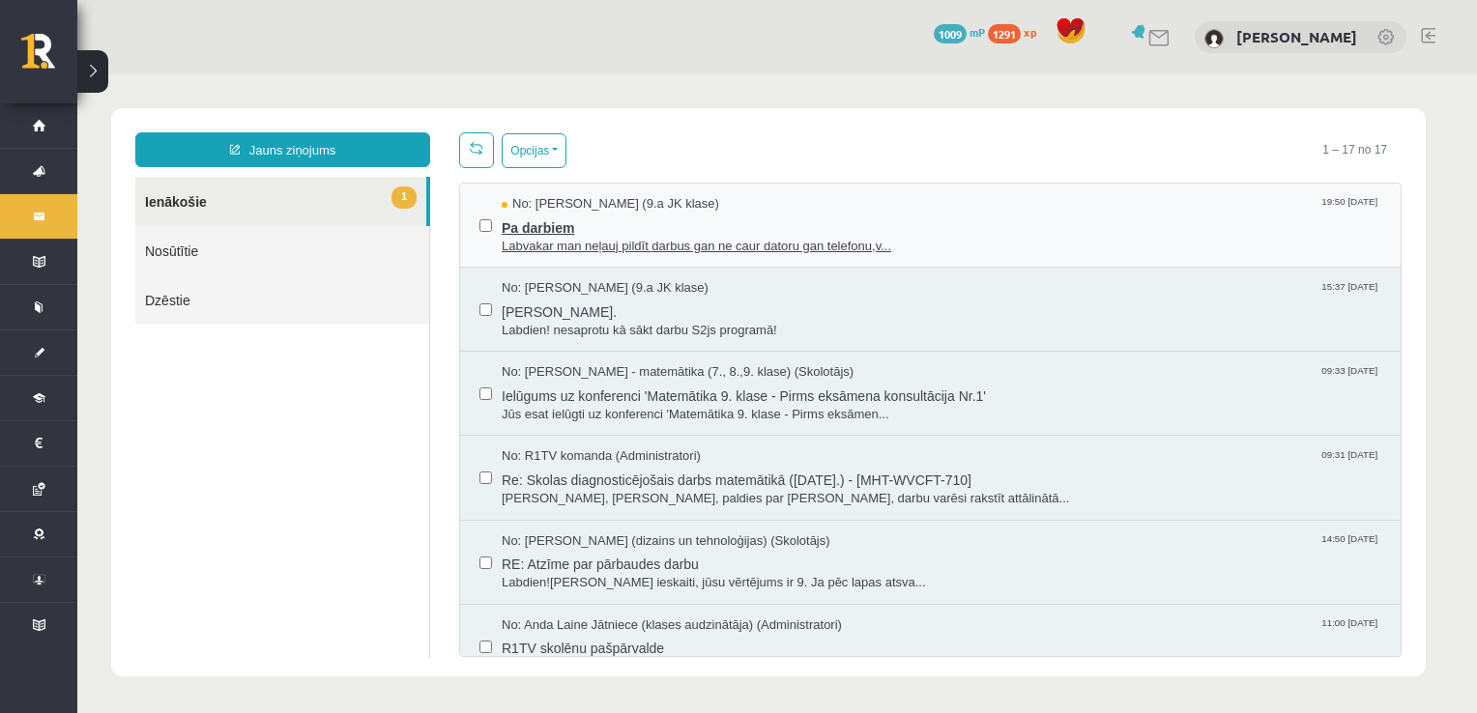
click at [721, 207] on div "No: [PERSON_NAME] (9.a JK klase) 19:50 [DATE]" at bounding box center [941, 204] width 879 height 18
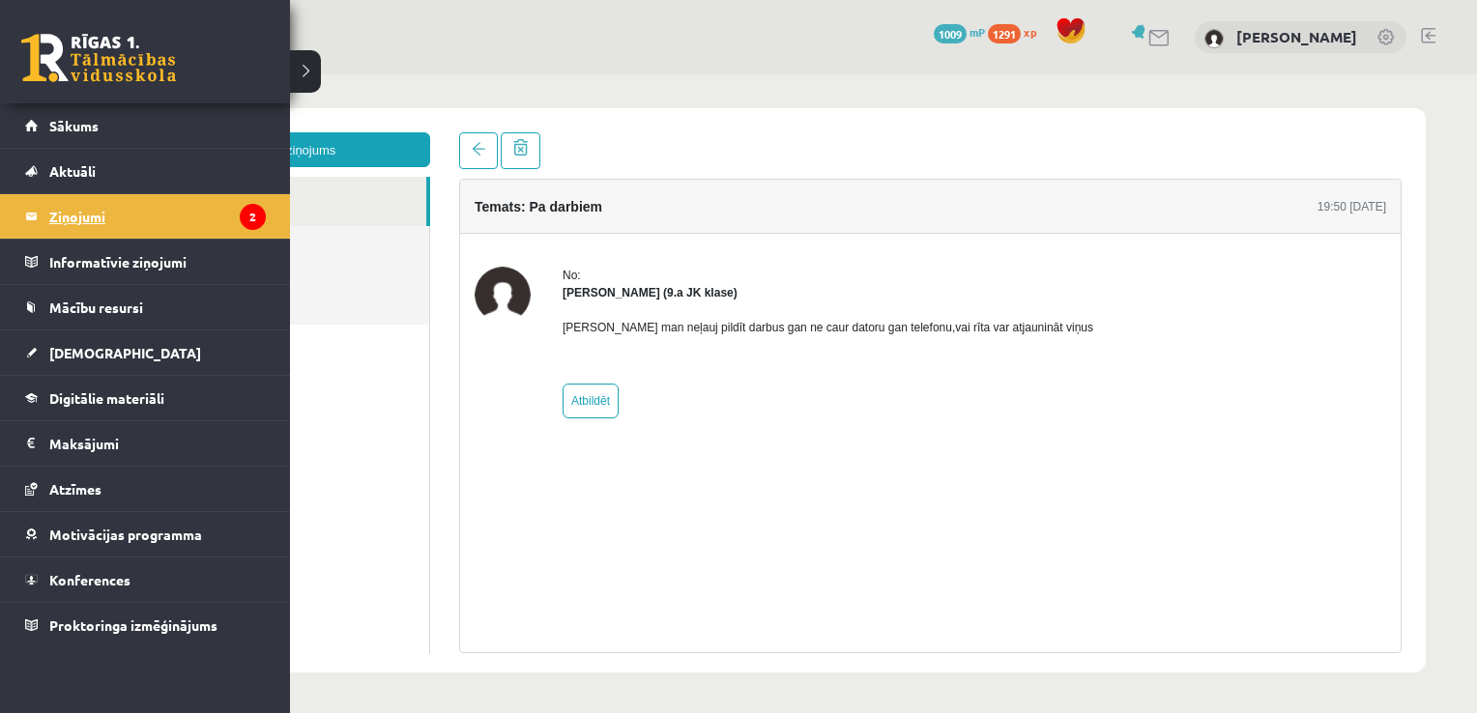
click at [106, 208] on legend "Ziņojumi 2" at bounding box center [157, 216] width 216 height 44
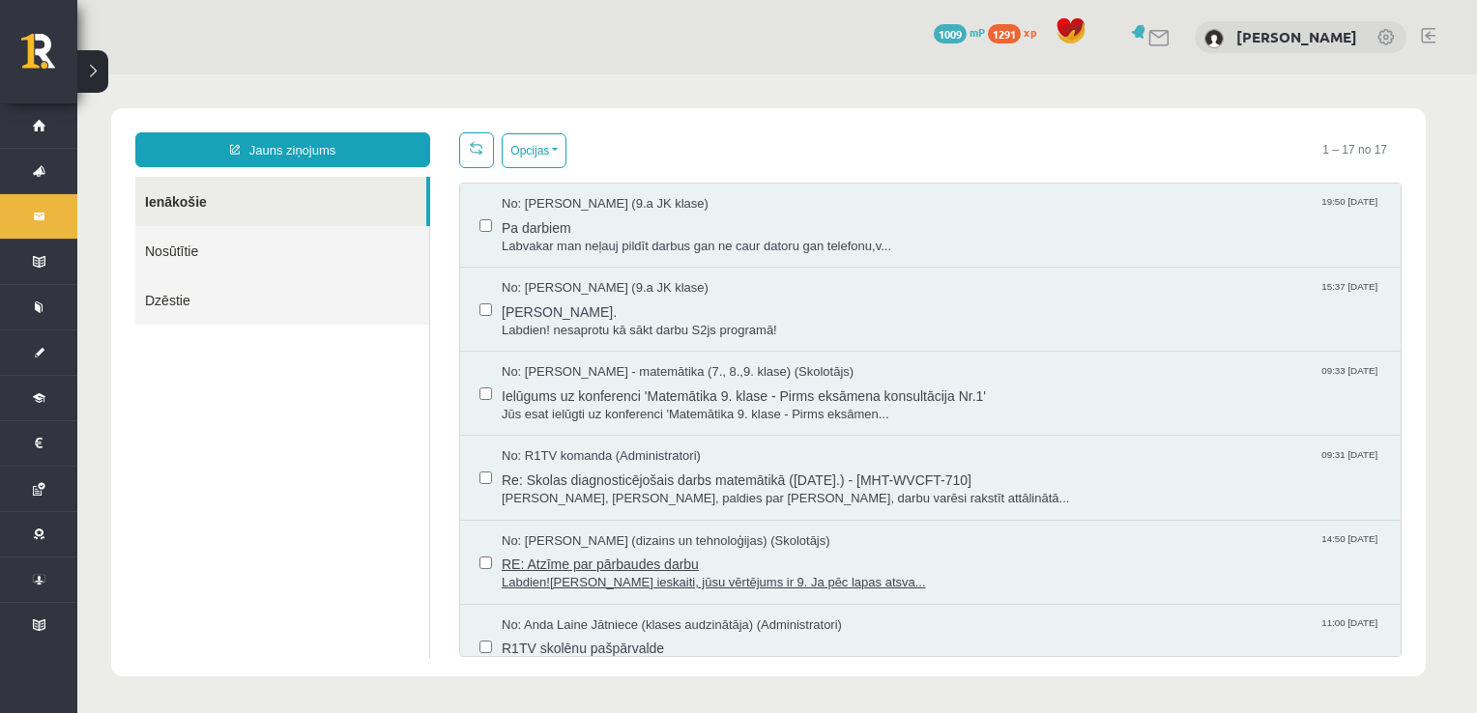
click at [552, 586] on span "Labdien![PERSON_NAME] ieskaiti, jūsu vērtējums ir 9. Ja pēc lapas atsva..." at bounding box center [941, 583] width 879 height 18
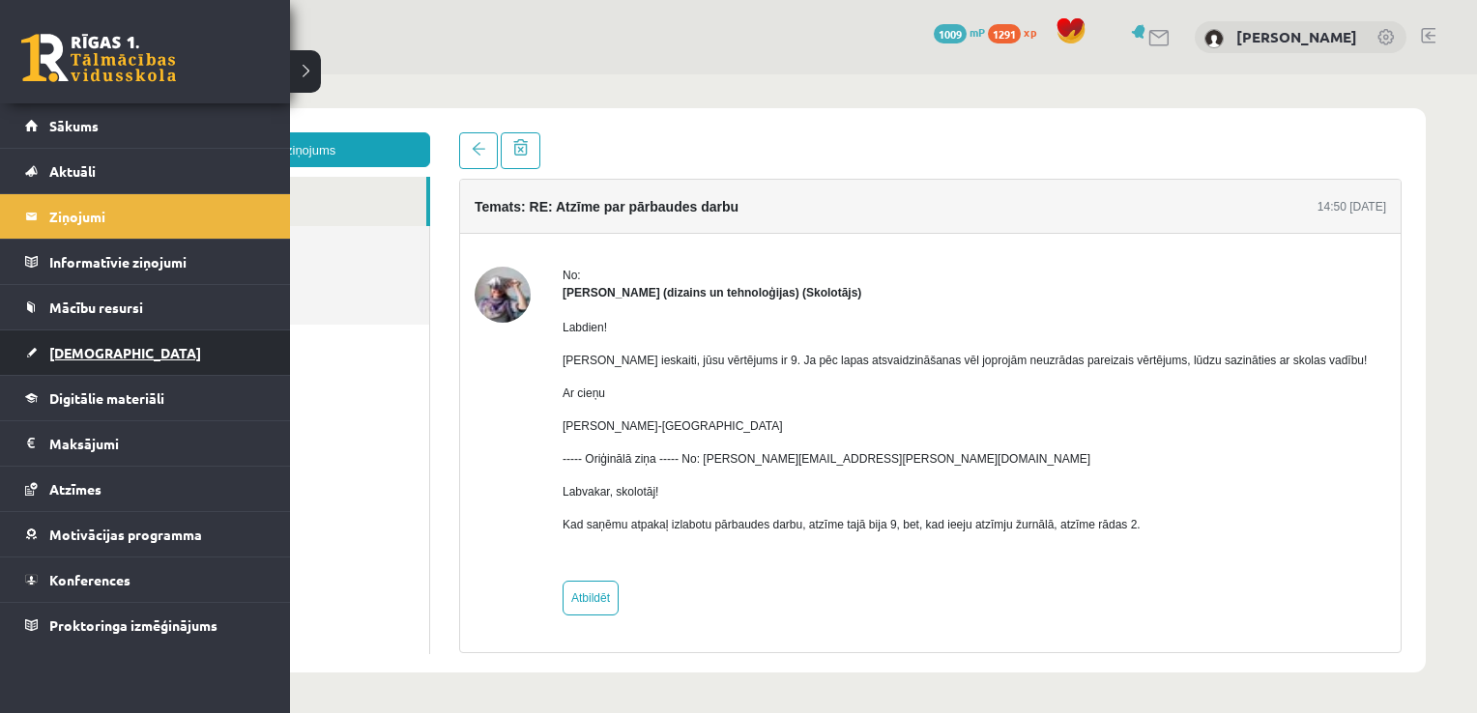
click at [87, 349] on span "[DEMOGRAPHIC_DATA]" at bounding box center [125, 352] width 152 height 17
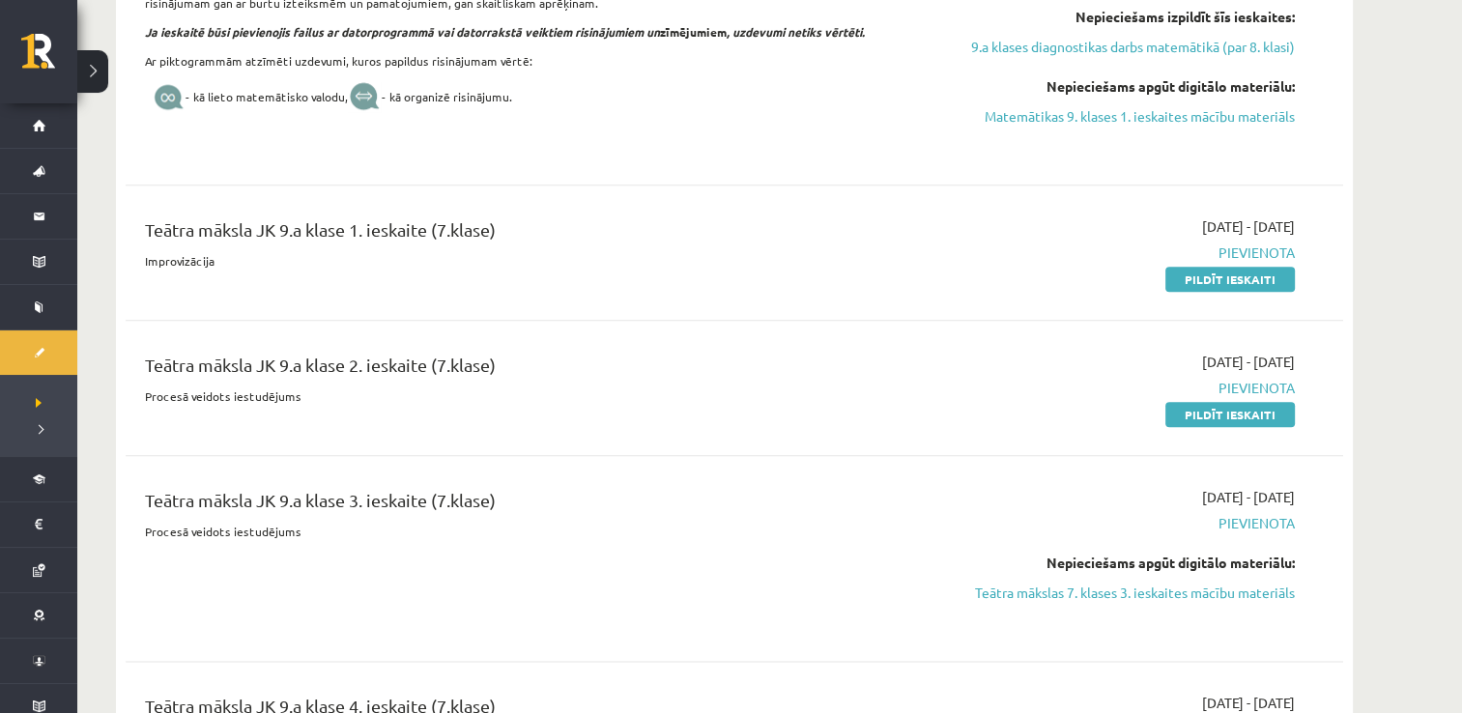
scroll to position [2085, 0]
